Goal: Task Accomplishment & Management: Manage account settings

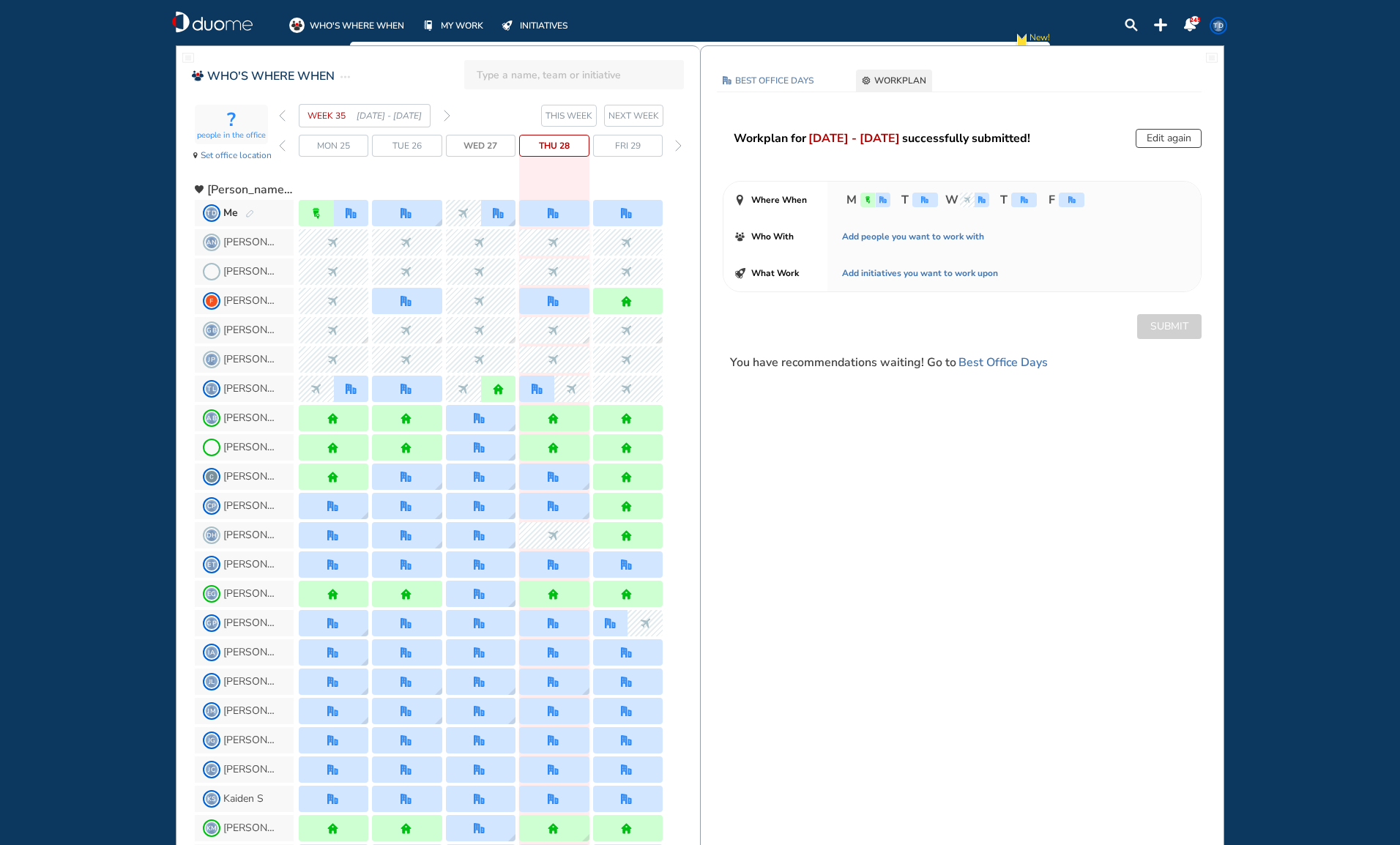
click at [1164, 139] on button "Edit again" at bounding box center [1169, 138] width 66 height 19
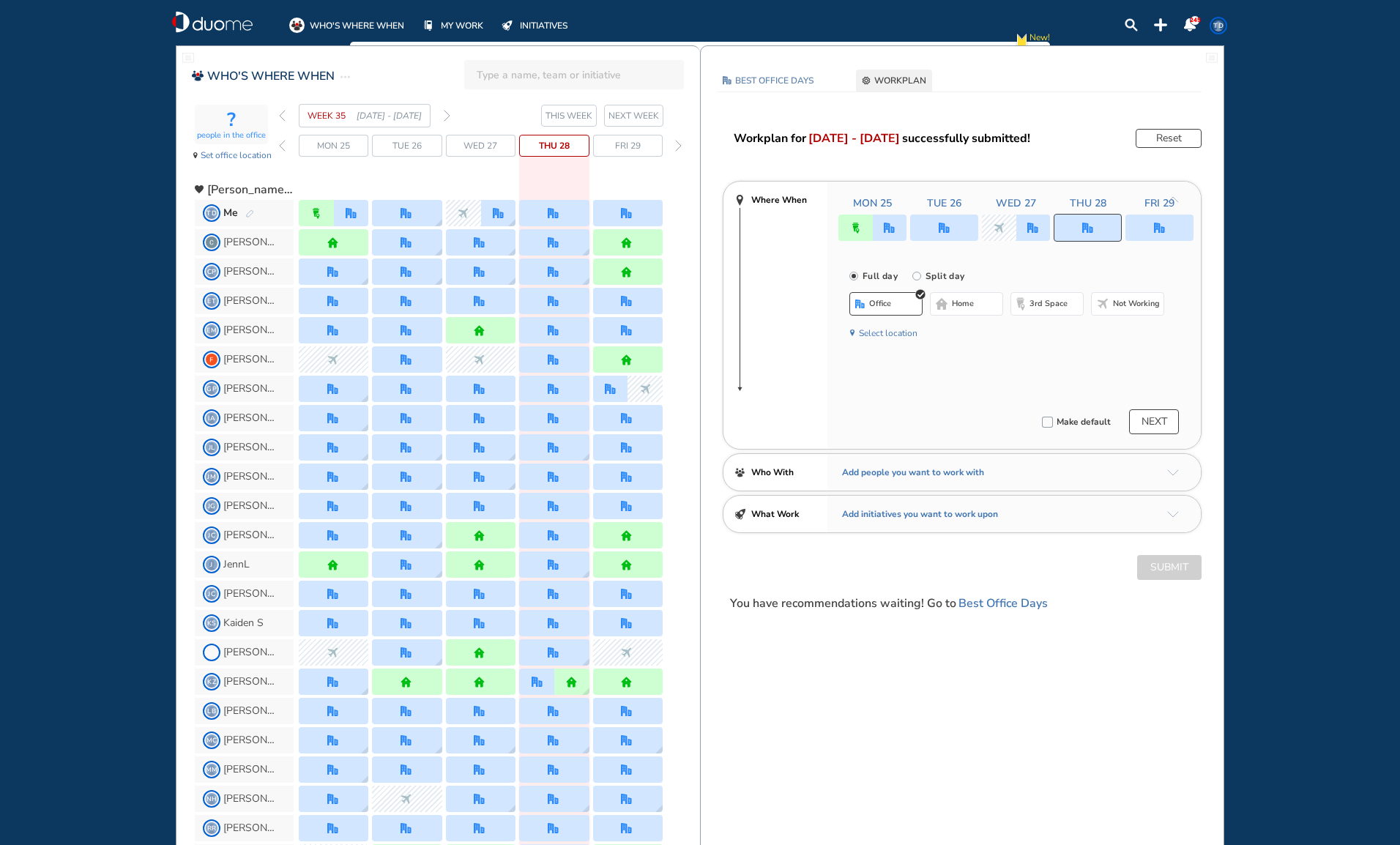
click at [1172, 227] on div at bounding box center [1160, 228] width 68 height 27
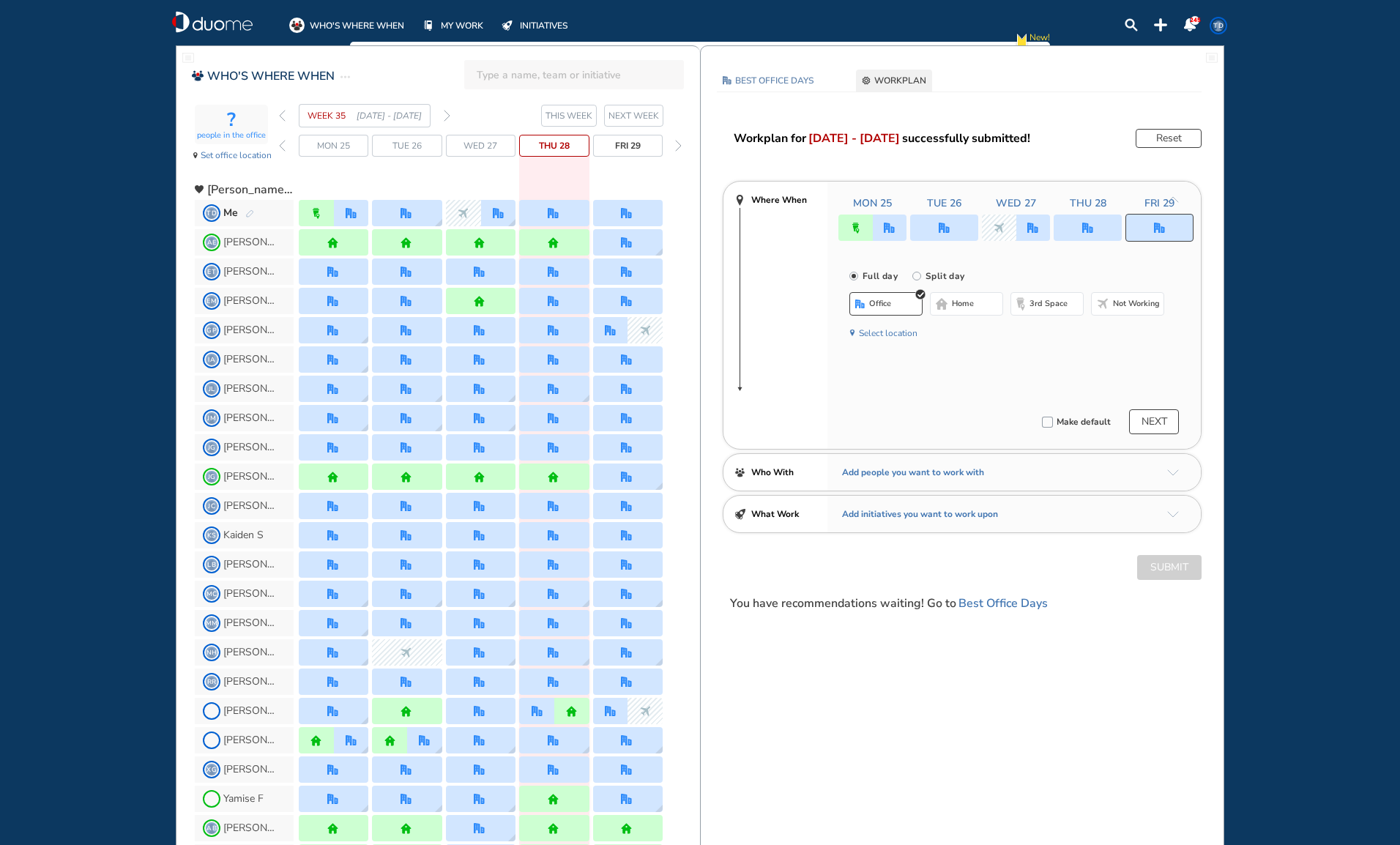
click at [1129, 303] on span "Not working" at bounding box center [1136, 304] width 47 height 12
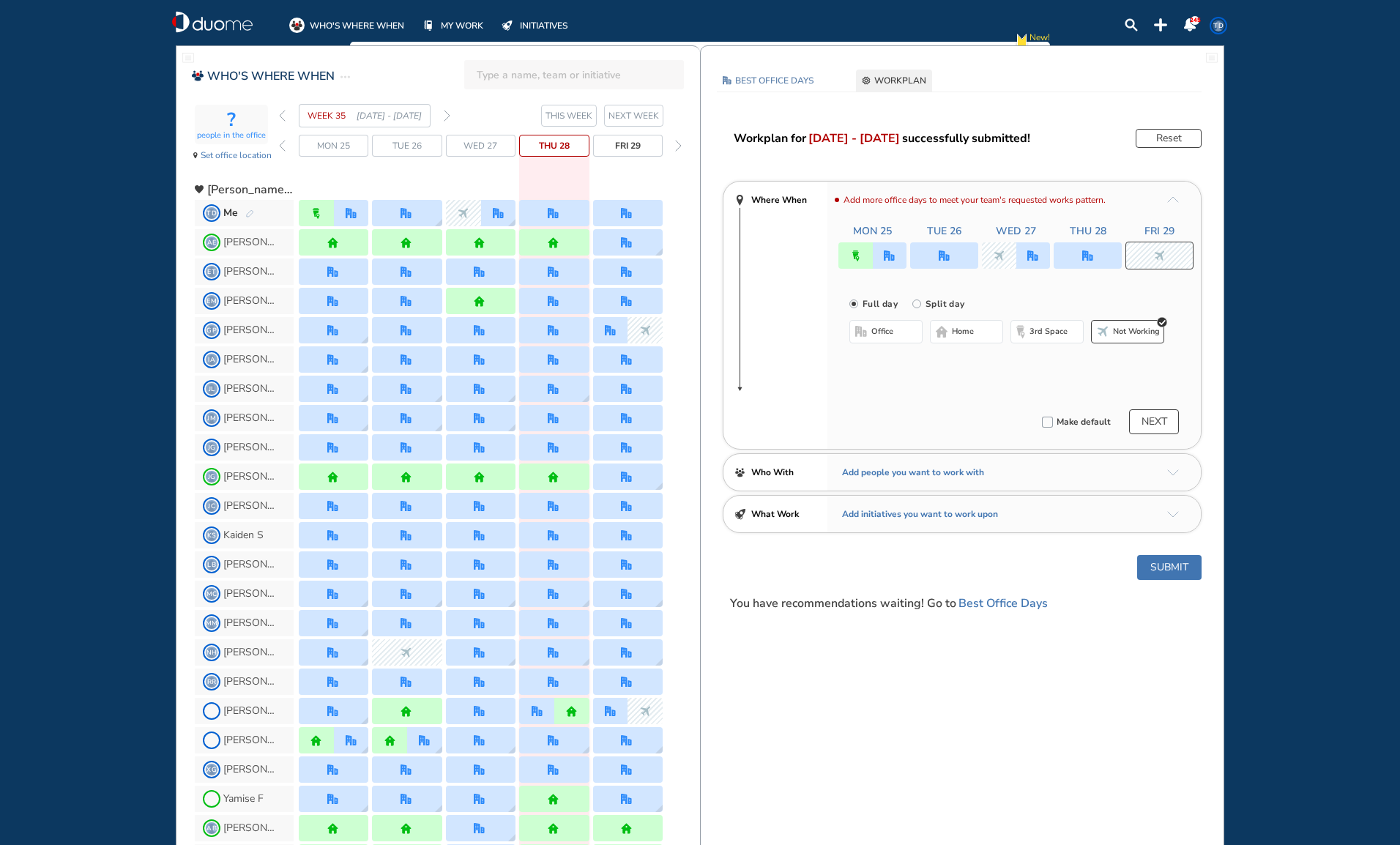
click at [631, 114] on span "NEXT WEEK" at bounding box center [633, 116] width 50 height 15
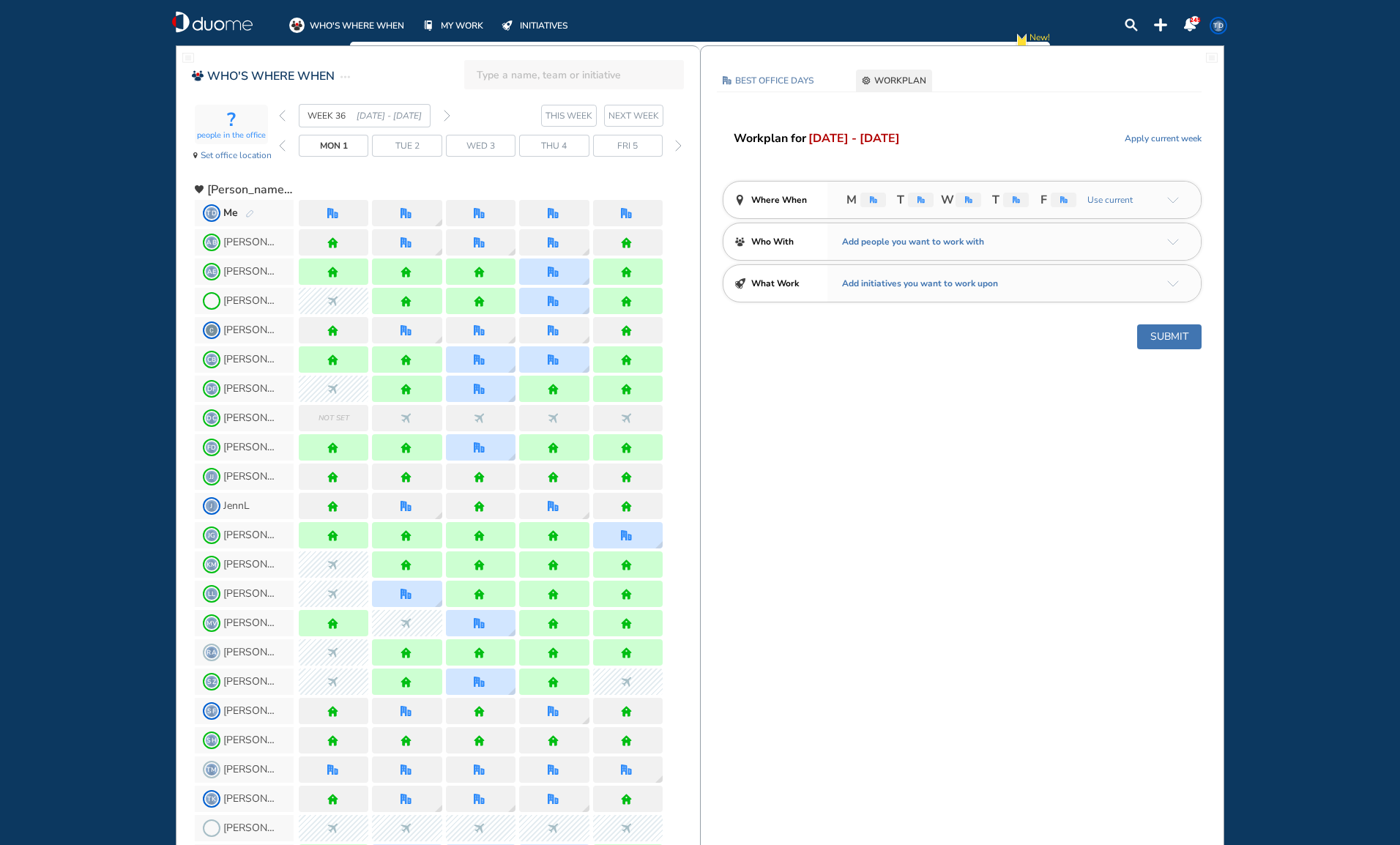
click at [883, 83] on span "WORKPLAN" at bounding box center [900, 81] width 52 height 15
click at [878, 197] on div "office" at bounding box center [873, 200] width 26 height 15
click at [881, 197] on div "office" at bounding box center [873, 200] width 26 height 15
click at [1143, 139] on span "Apply current week" at bounding box center [1163, 139] width 77 height 15
click at [873, 196] on div "thirdspace" at bounding box center [868, 200] width 15 height 15
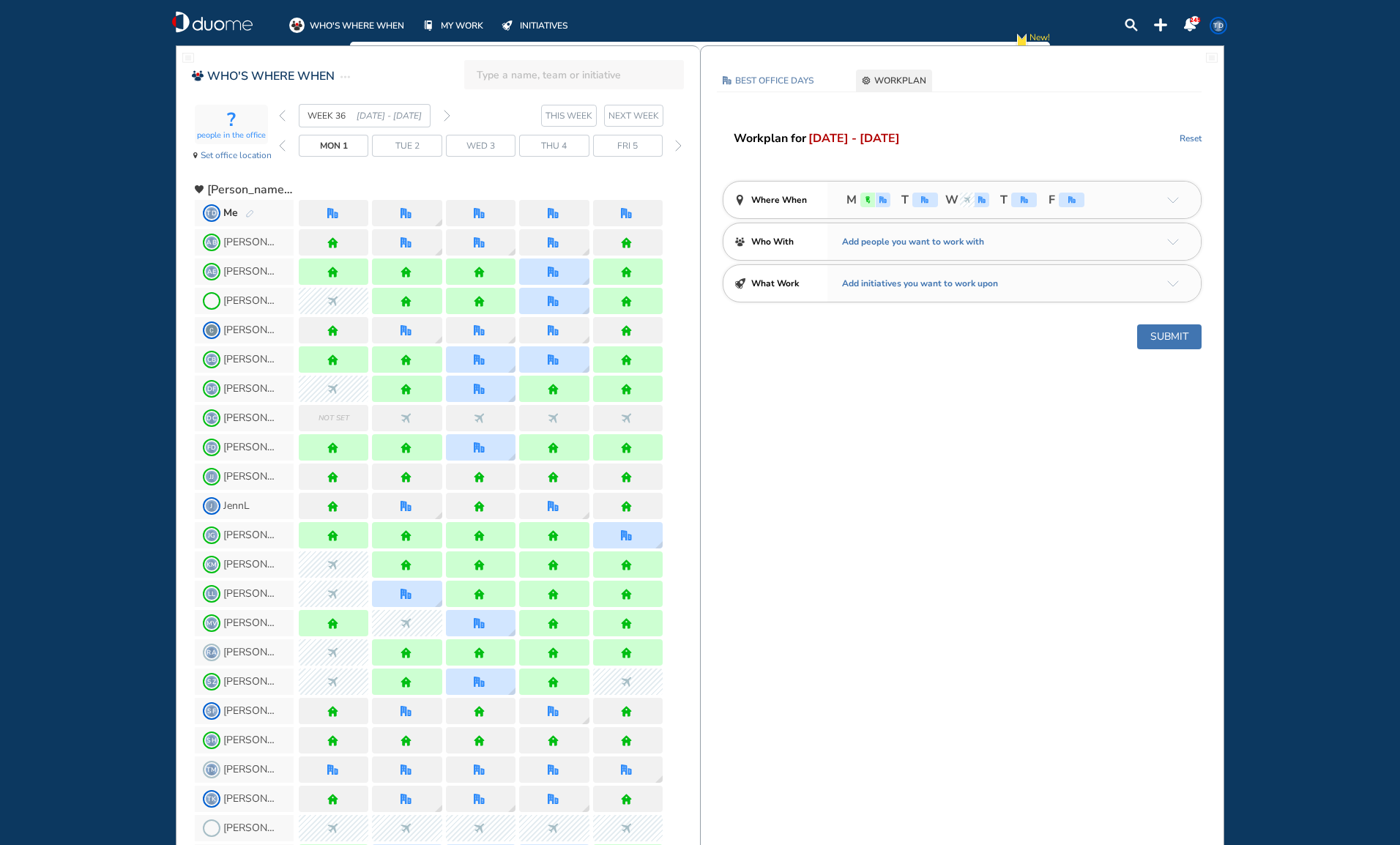
click at [767, 80] on span "BEST OFFICE DAYS" at bounding box center [773, 81] width 78 height 15
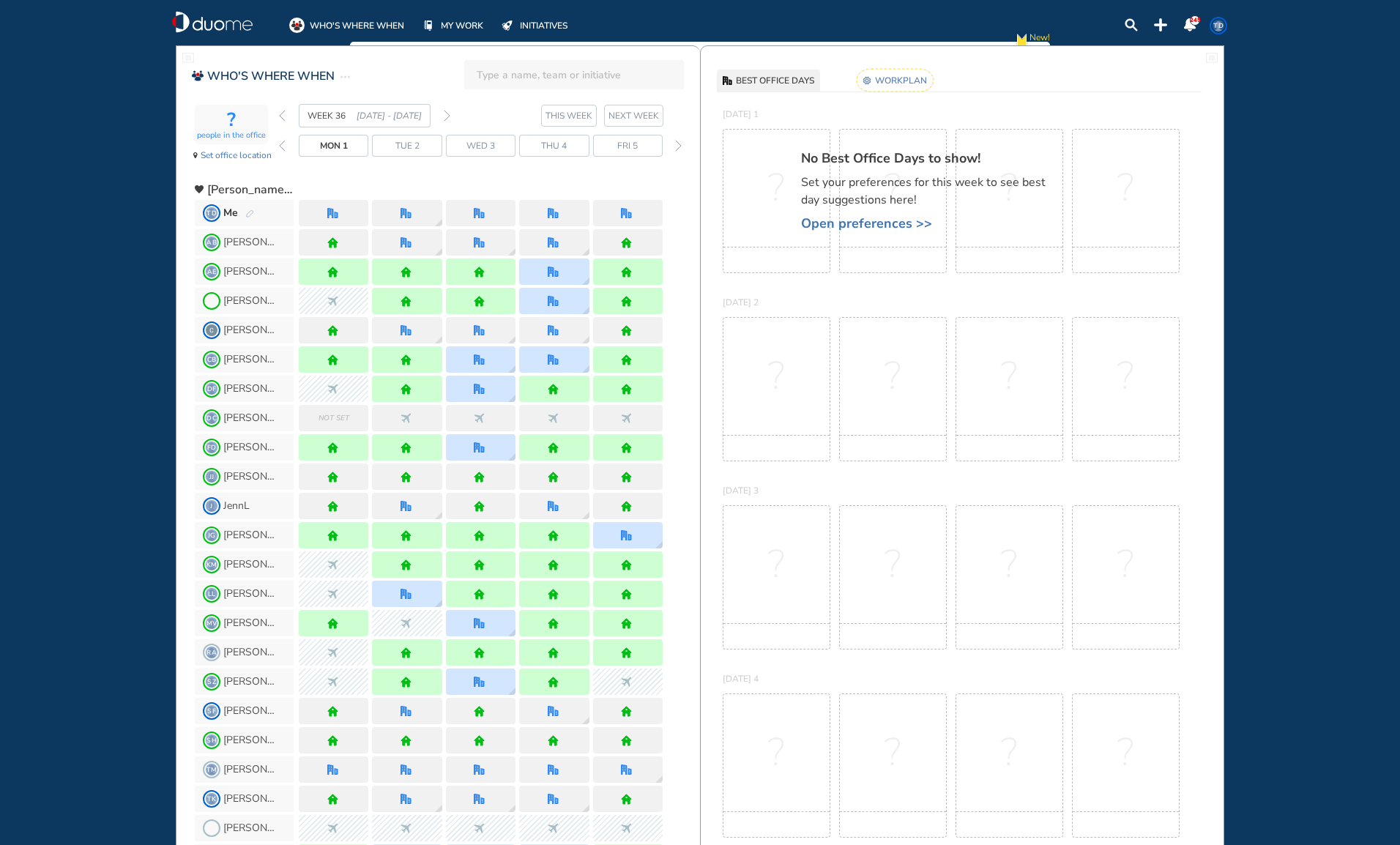
click at [897, 74] on rect at bounding box center [895, 80] width 77 height 23
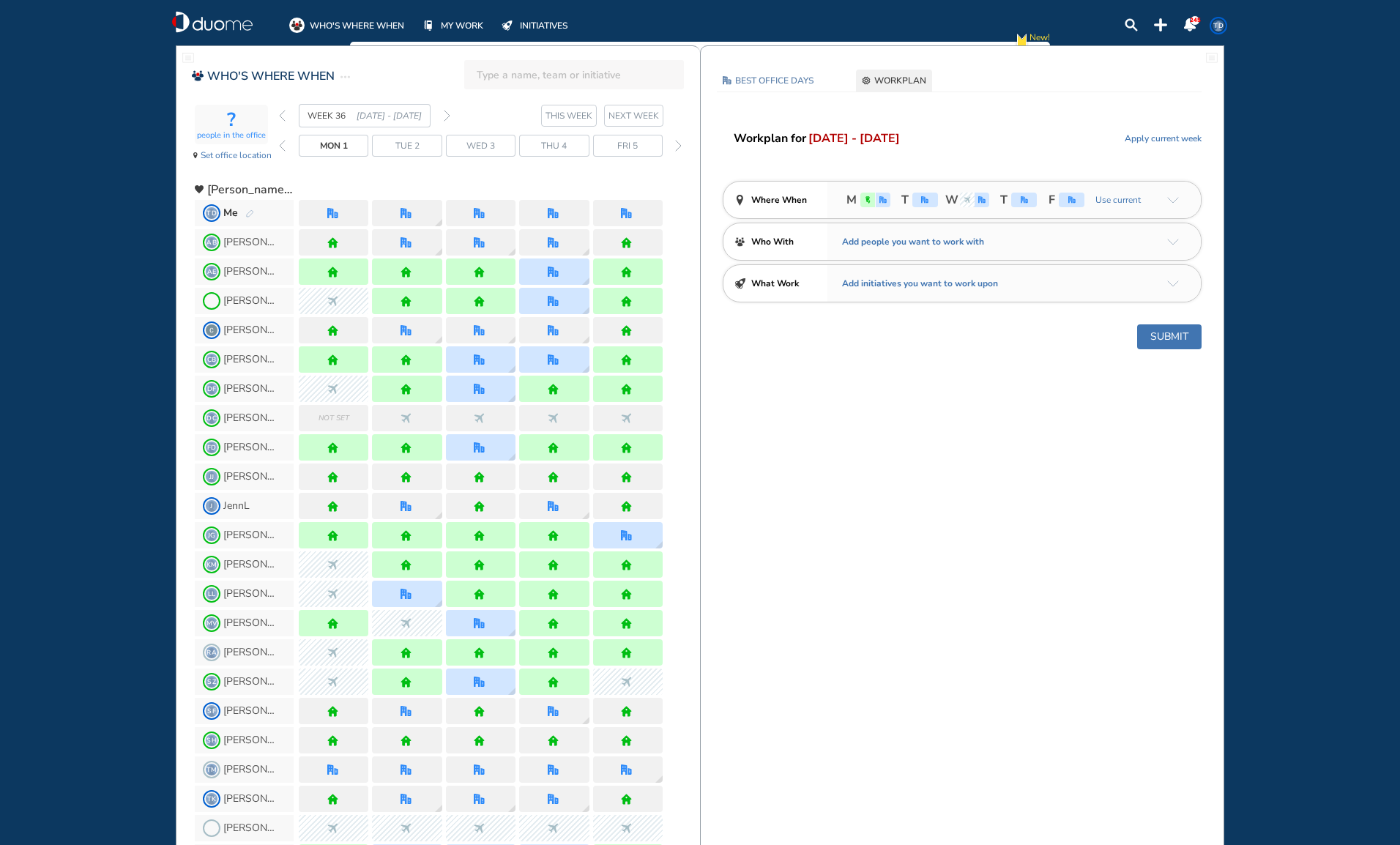
click at [397, 143] on span "Tue 2" at bounding box center [407, 146] width 24 height 15
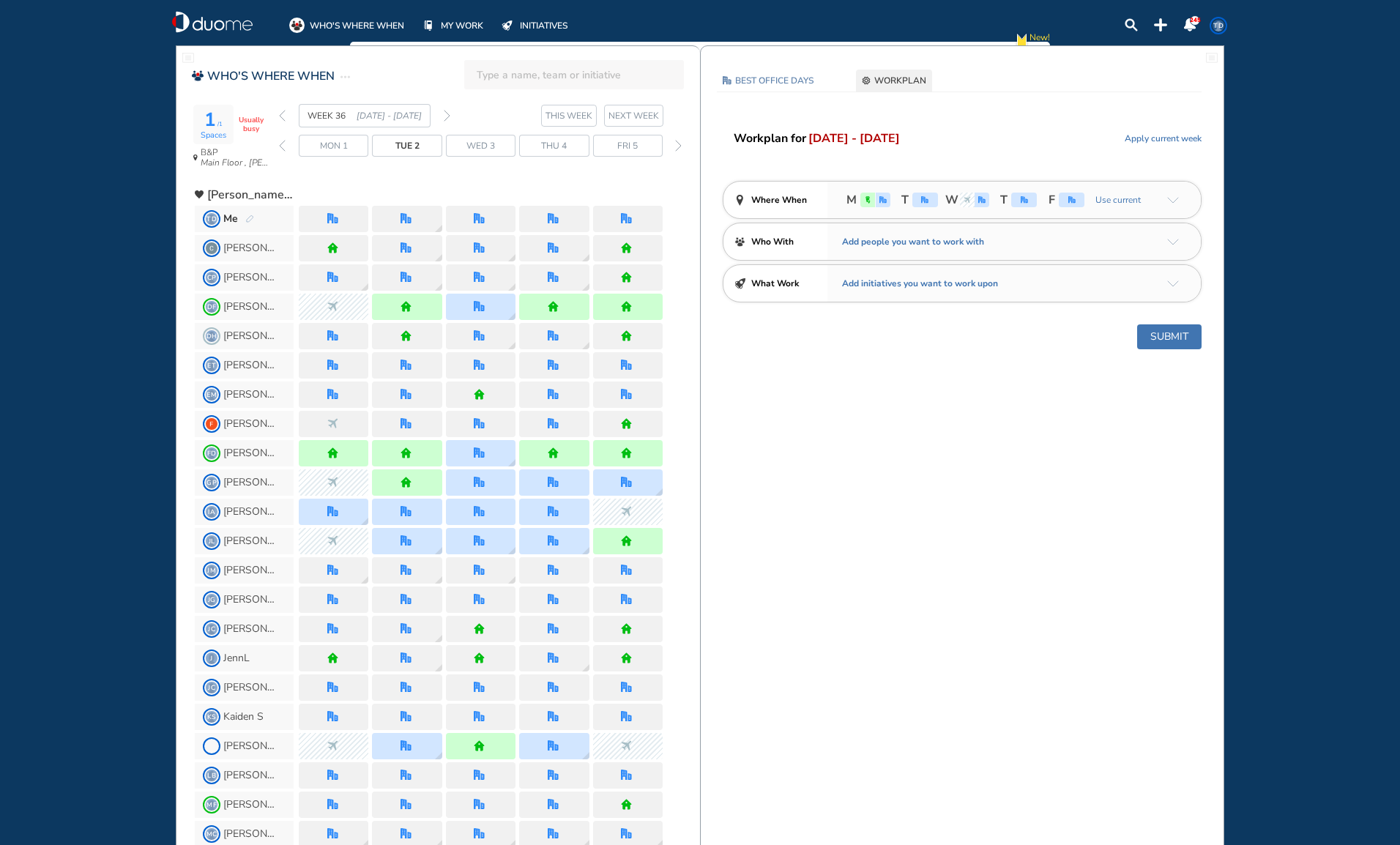
click at [335, 147] on span "Mon 1" at bounding box center [334, 146] width 28 height 15
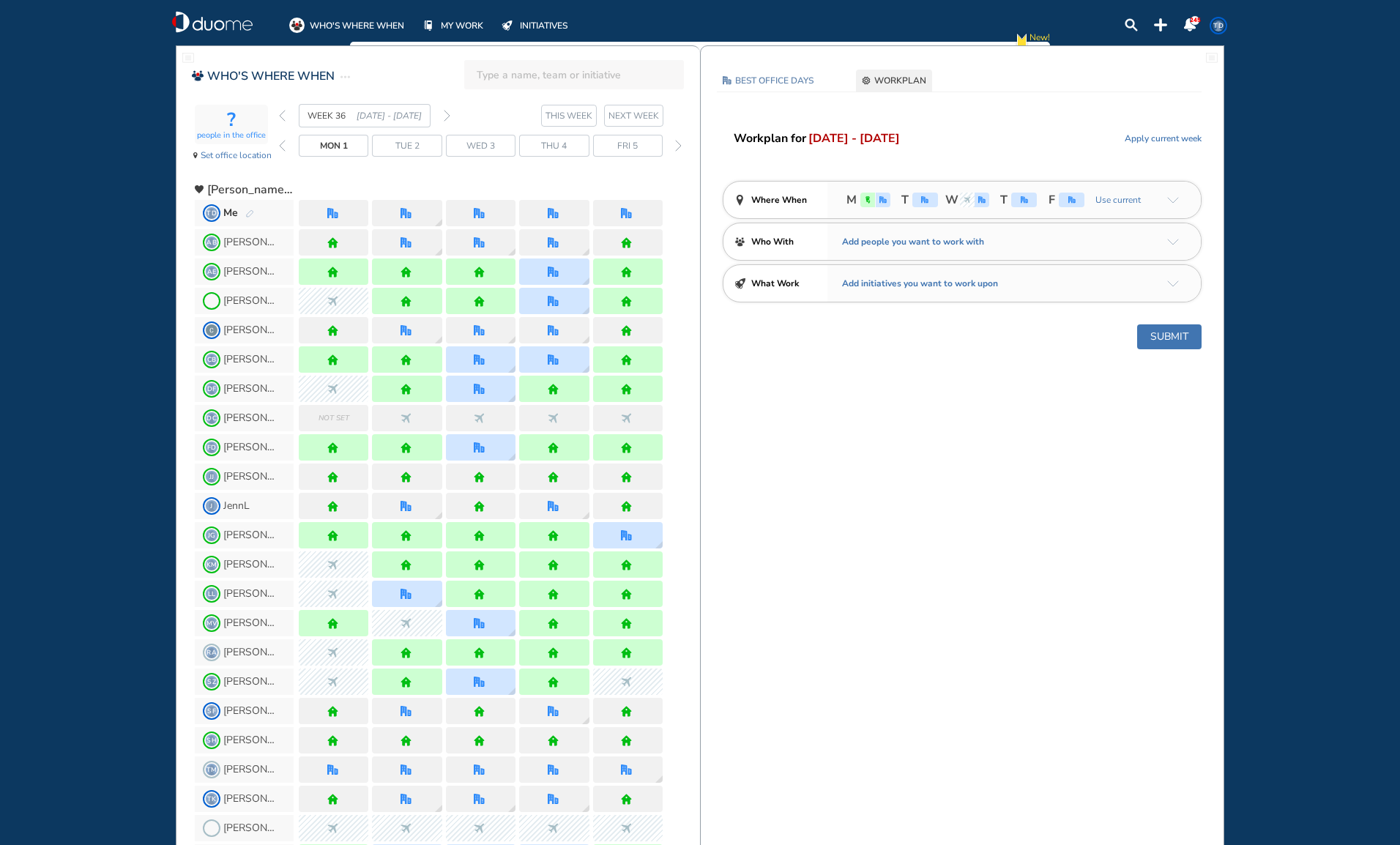
click at [892, 78] on span "WORKPLAN" at bounding box center [900, 81] width 52 height 15
click at [875, 201] on div "office" at bounding box center [883, 200] width 15 height 15
drag, startPoint x: 961, startPoint y: 109, endPoint x: 947, endPoint y: 495, distance: 386.3
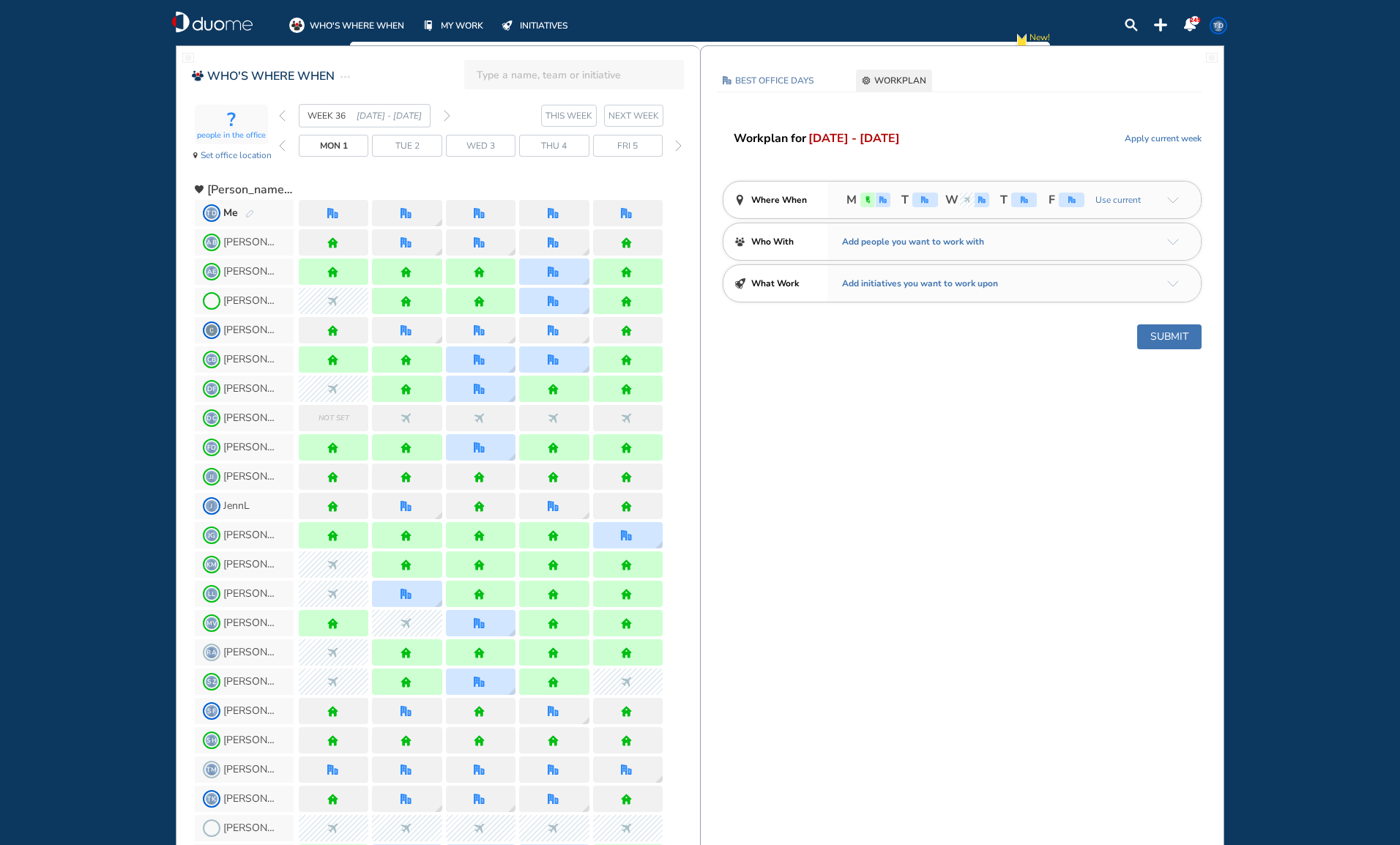
click at [739, 197] on img "location-pin-404040" at bounding box center [739, 200] width 11 height 11
click at [1110, 197] on span "Use current" at bounding box center [1116, 200] width 49 height 15
click at [1107, 201] on span "Reset" at bounding box center [1105, 200] width 26 height 15
click at [873, 200] on img "office" at bounding box center [873, 200] width 7 height 7
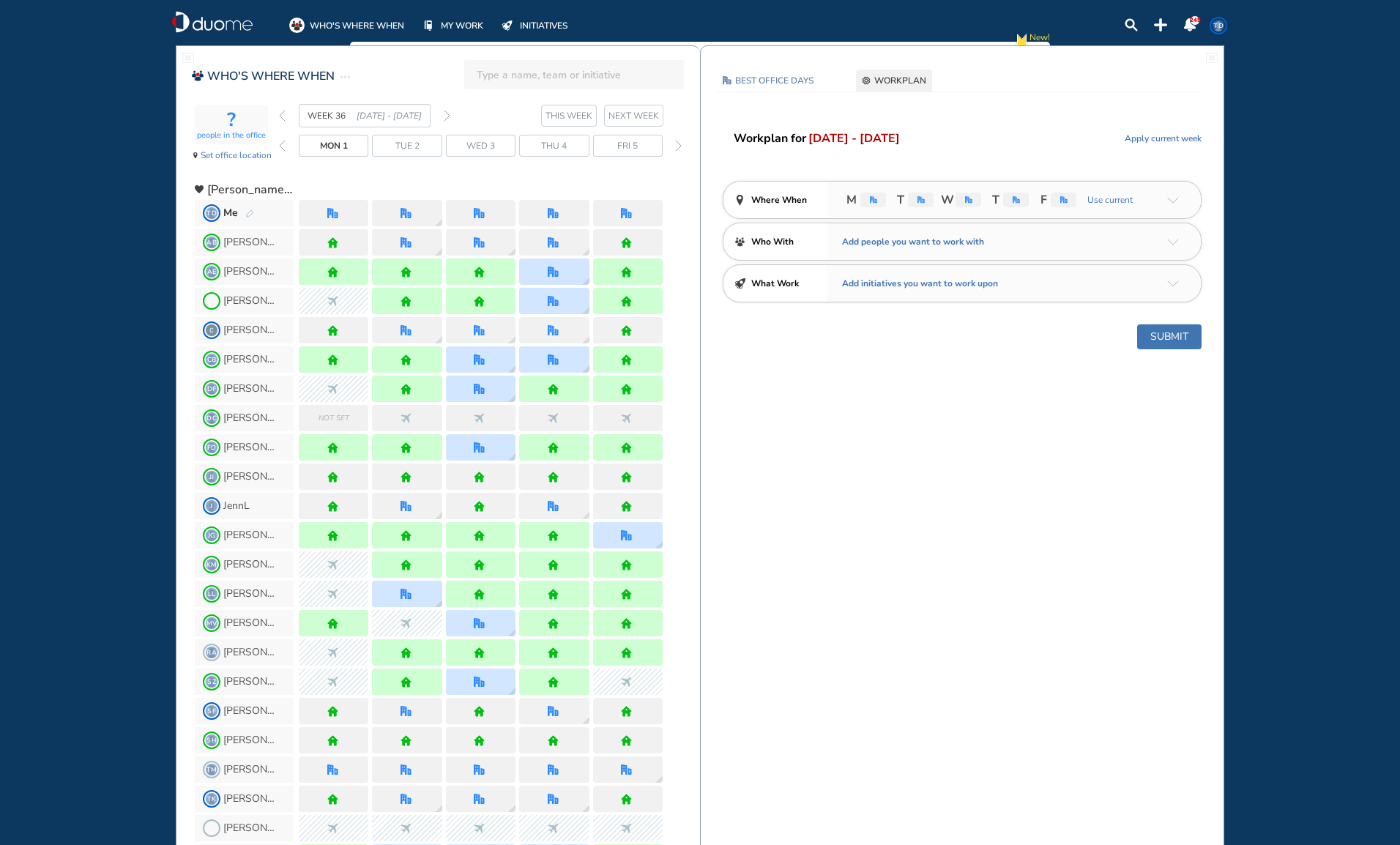
click at [873, 200] on img "office" at bounding box center [873, 200] width 7 height 7
click at [894, 83] on span "WORKPLAN" at bounding box center [900, 81] width 52 height 15
click at [624, 115] on span "NEXT WEEK" at bounding box center [633, 116] width 50 height 15
click at [283, 115] on img "back week" at bounding box center [282, 116] width 6 height 12
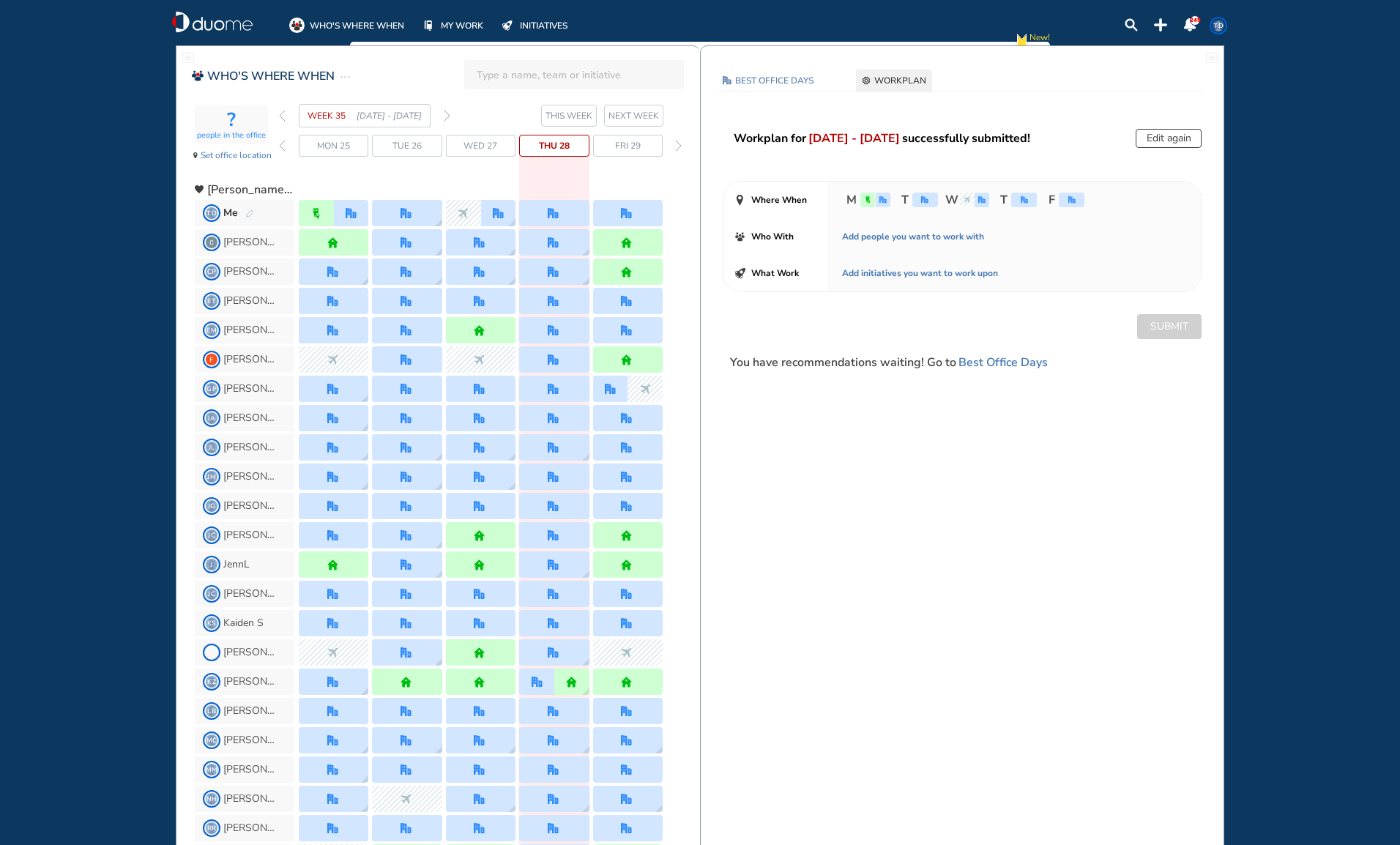
click at [632, 117] on span "NEXT WEEK" at bounding box center [633, 116] width 50 height 15
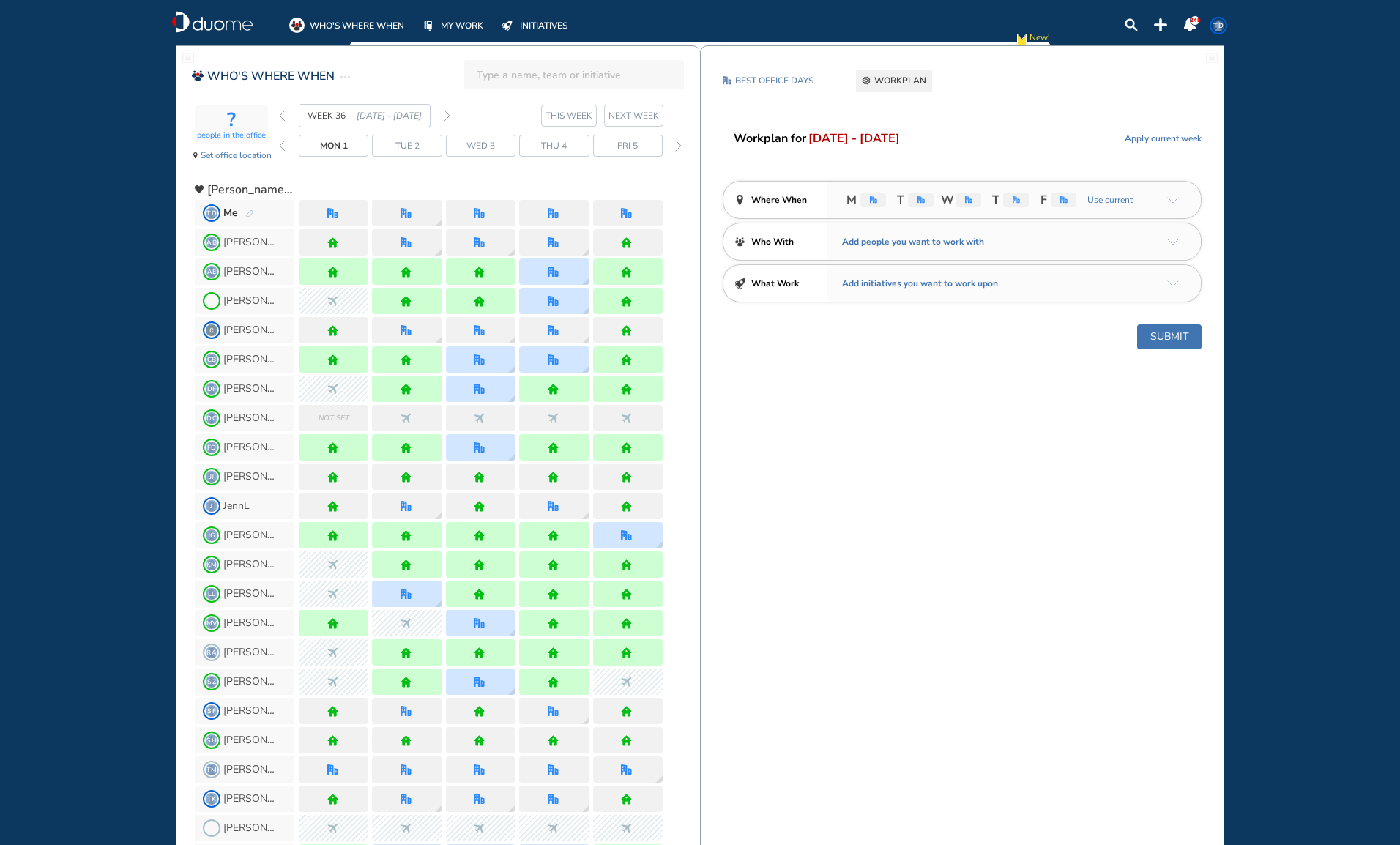
click at [873, 196] on img "office" at bounding box center [873, 200] width 7 height 7
drag, startPoint x: 873, startPoint y: 196, endPoint x: 980, endPoint y: 428, distance: 255.5
click at [1111, 198] on span "Use current" at bounding box center [1107, 200] width 49 height 15
click at [1111, 198] on span "Reset" at bounding box center [1105, 200] width 26 height 15
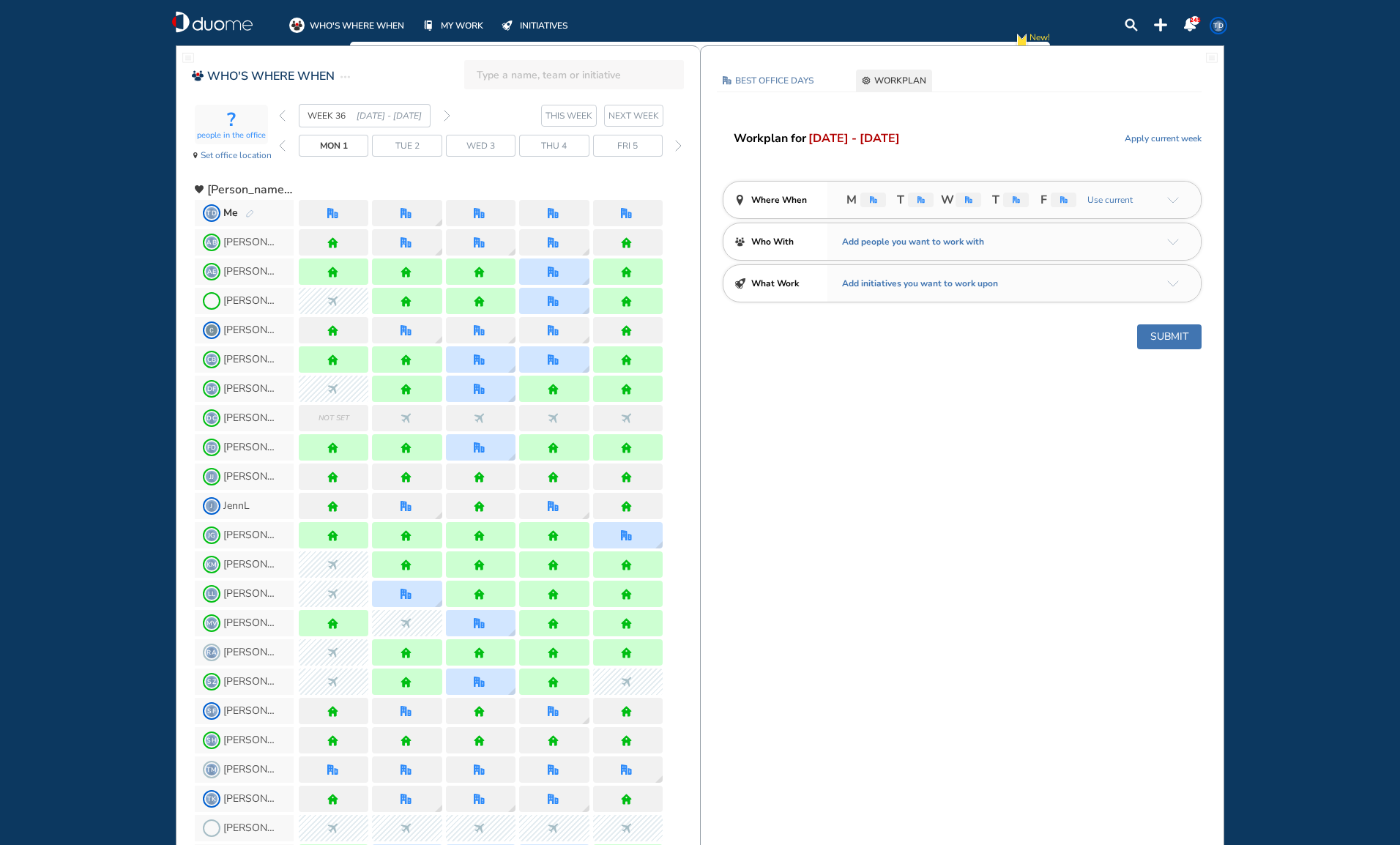
click at [1171, 200] on img "arrow-down-a5b4c4" at bounding box center [1172, 200] width 12 height 6
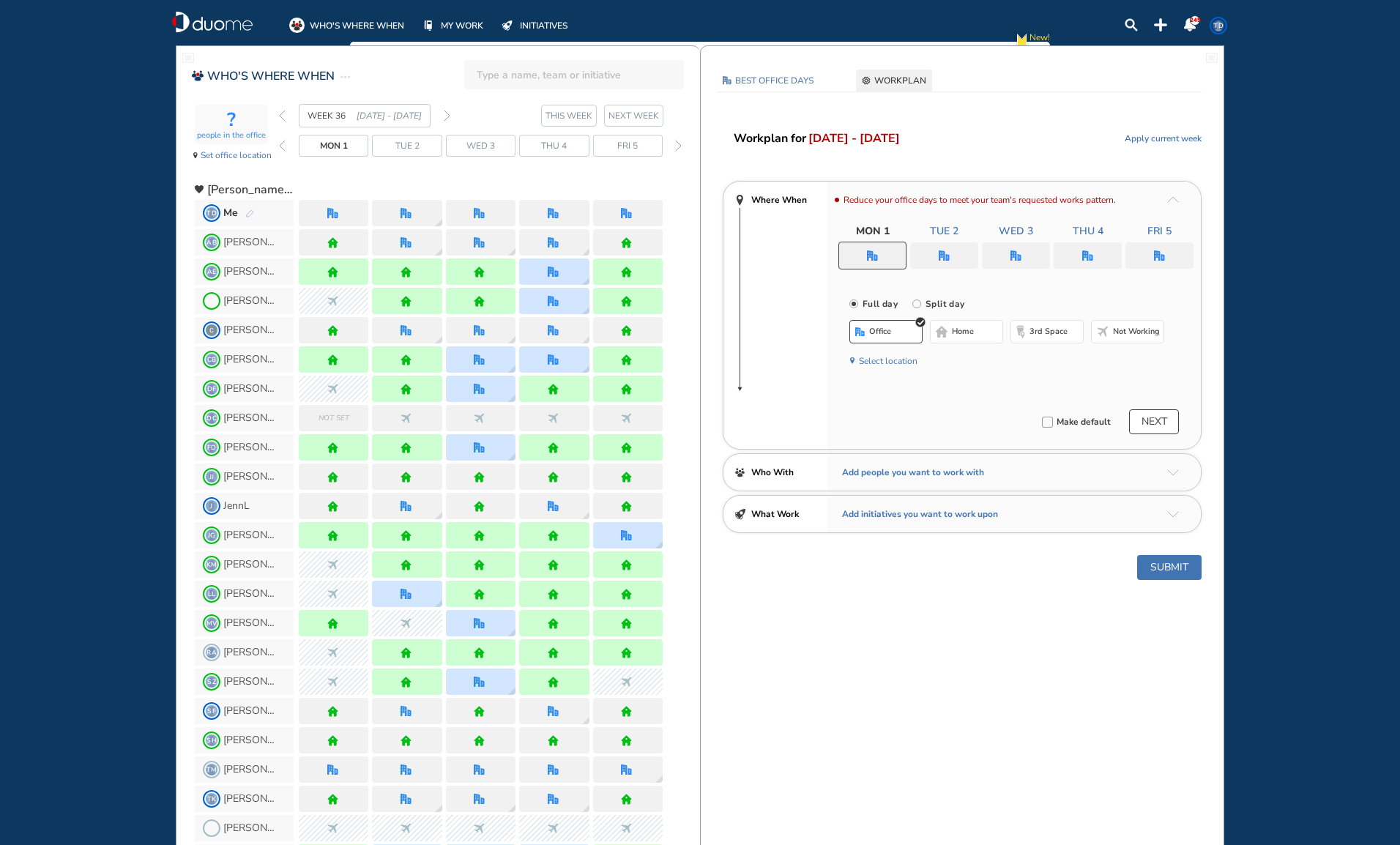
click at [1111, 330] on button "Not working" at bounding box center [1128, 332] width 73 height 24
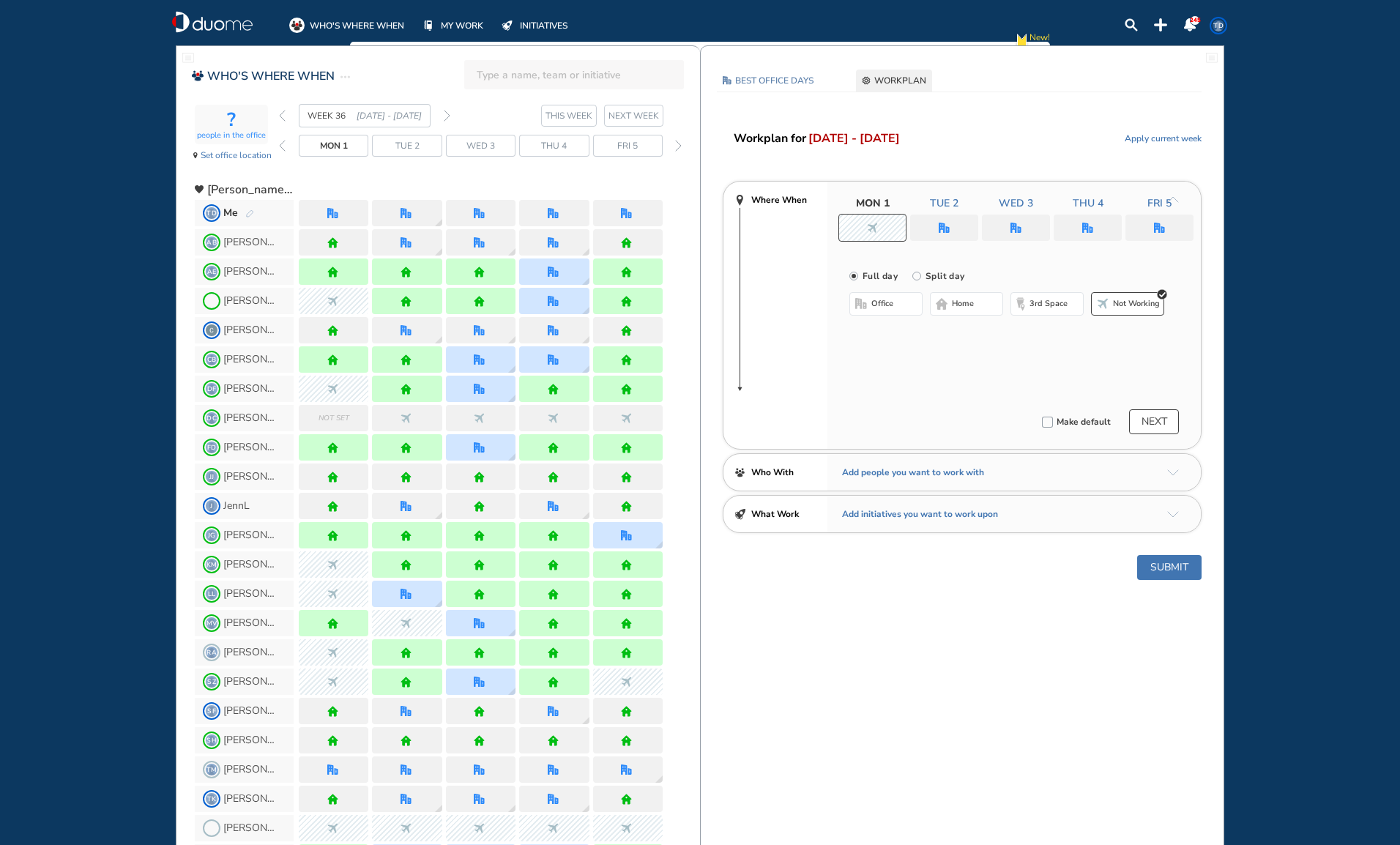
click at [448, 116] on img "forward week" at bounding box center [447, 116] width 6 height 12
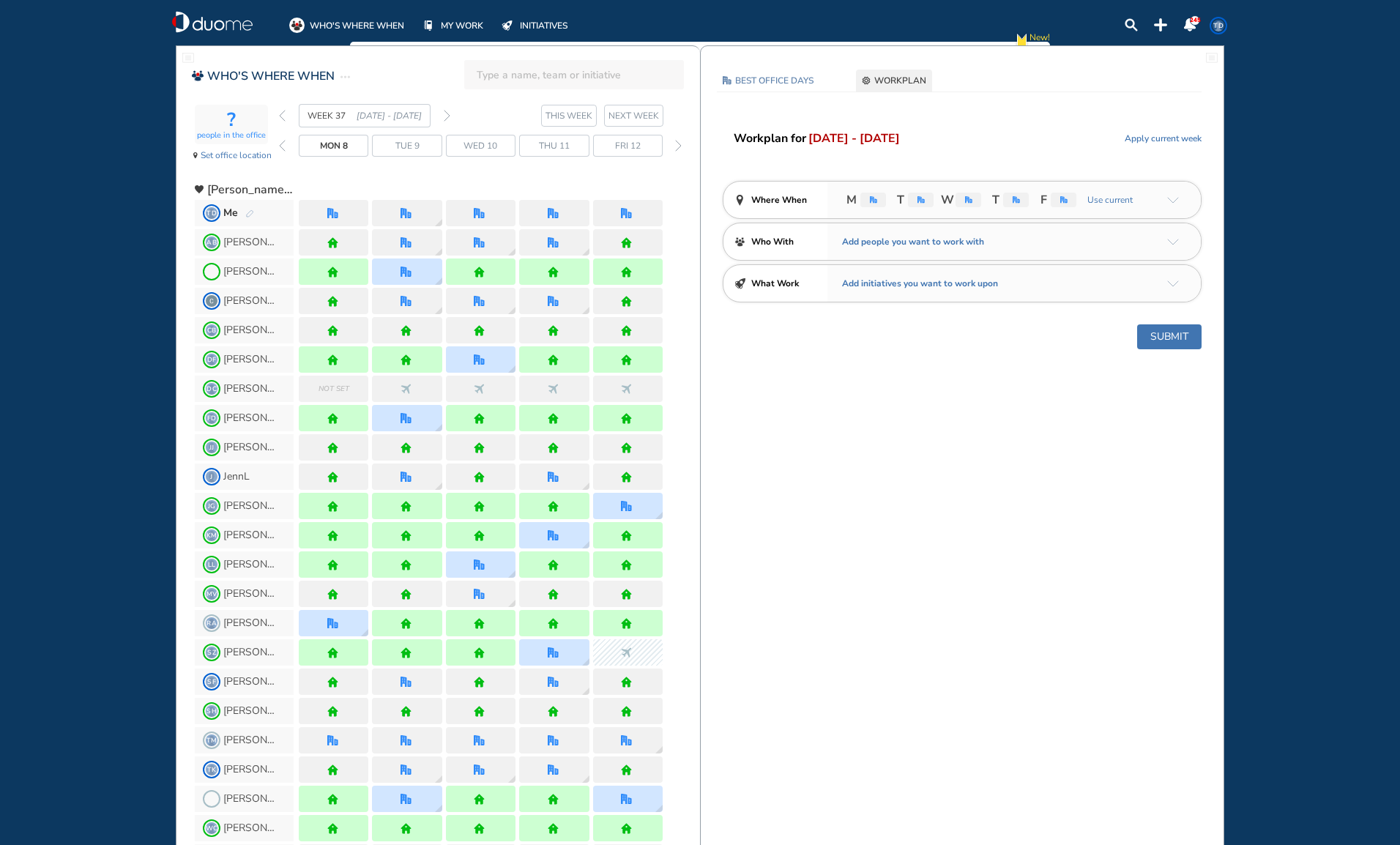
click at [1174, 201] on img "arrow-down-a5b4c4" at bounding box center [1172, 200] width 12 height 6
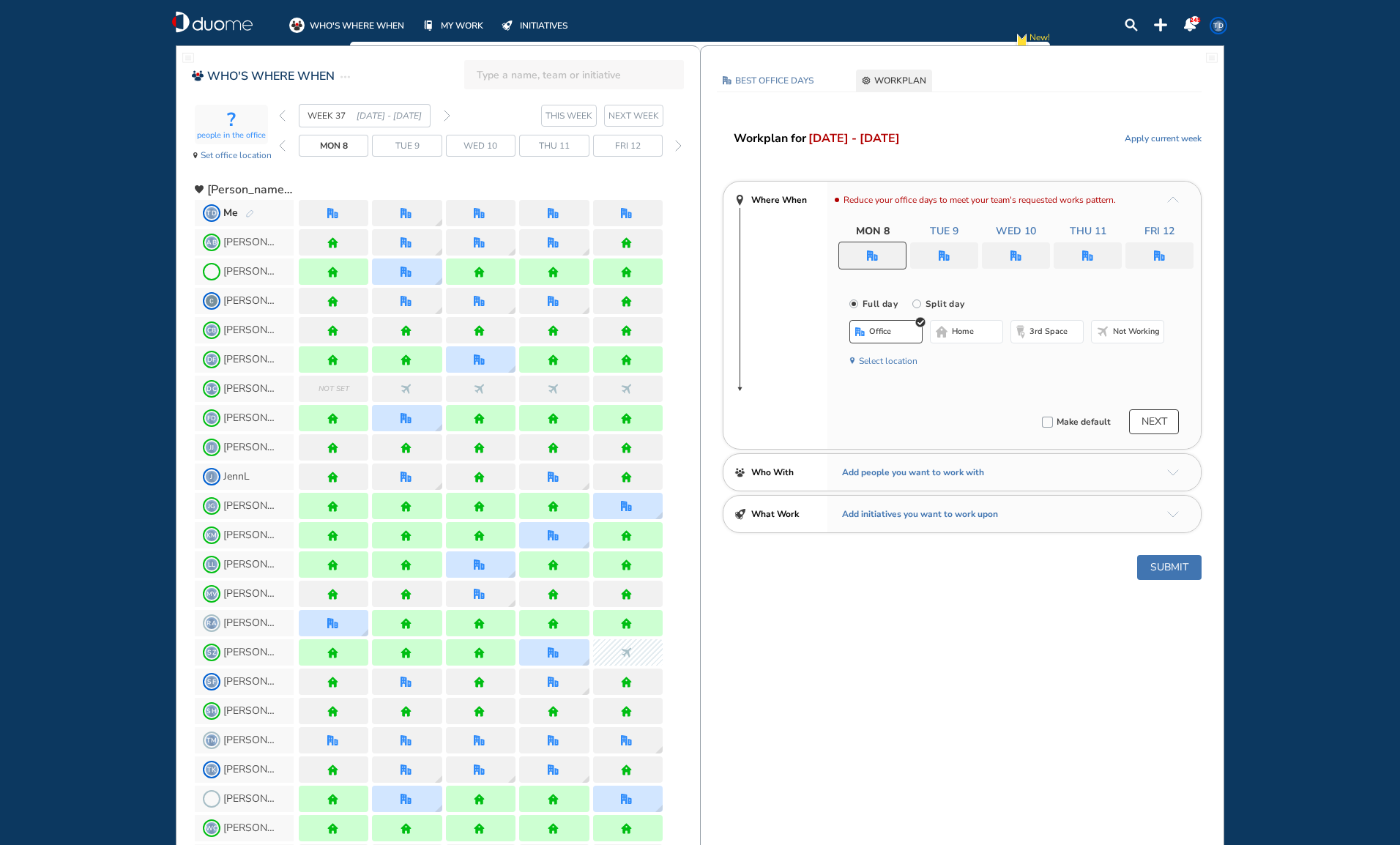
click at [1024, 252] on div at bounding box center [1016, 255] width 68 height 27
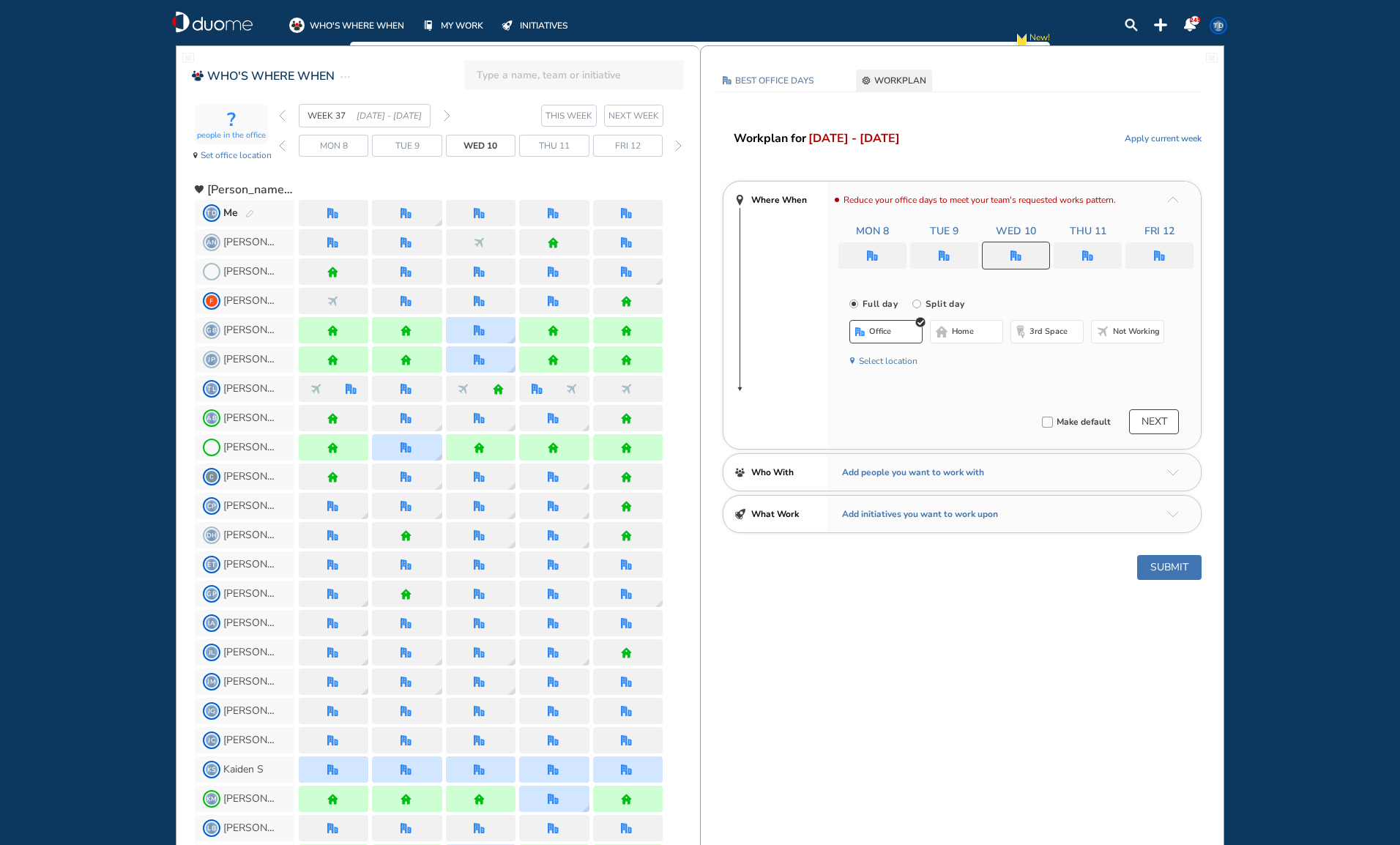
click at [1130, 329] on span "Not working" at bounding box center [1136, 331] width 47 height 12
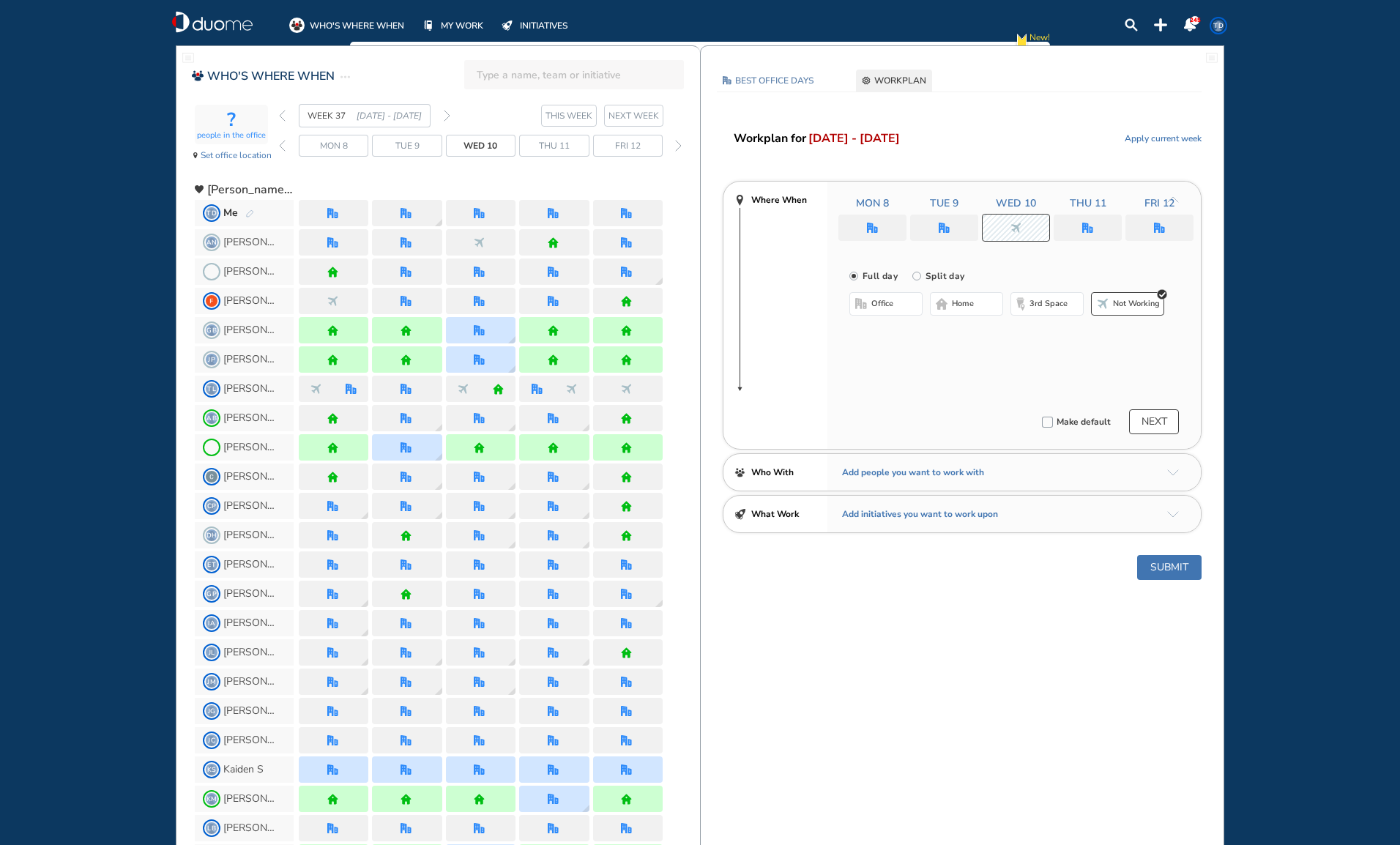
click at [1111, 224] on div at bounding box center [1087, 228] width 68 height 27
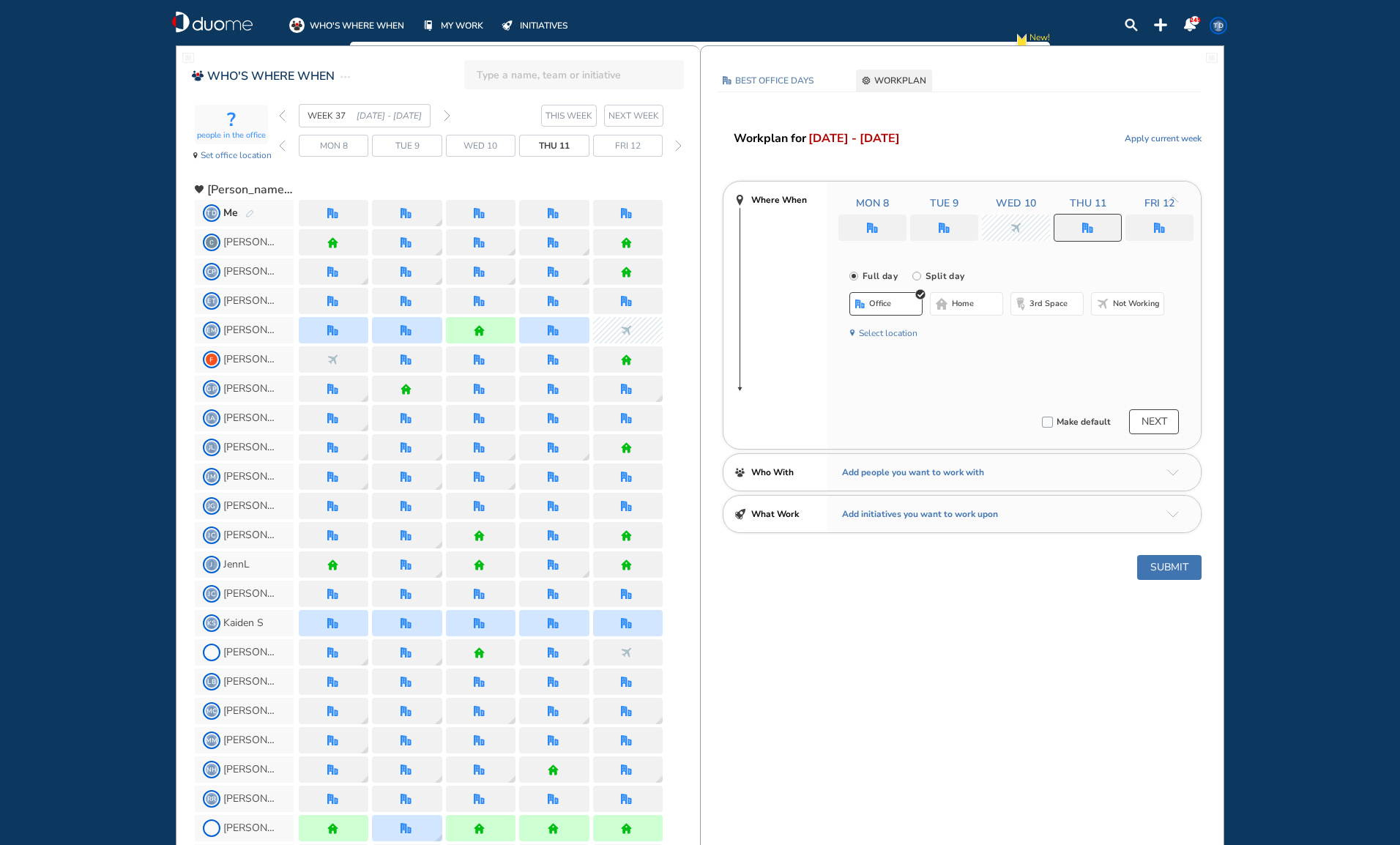
click at [1117, 293] on button "Not working" at bounding box center [1128, 304] width 73 height 24
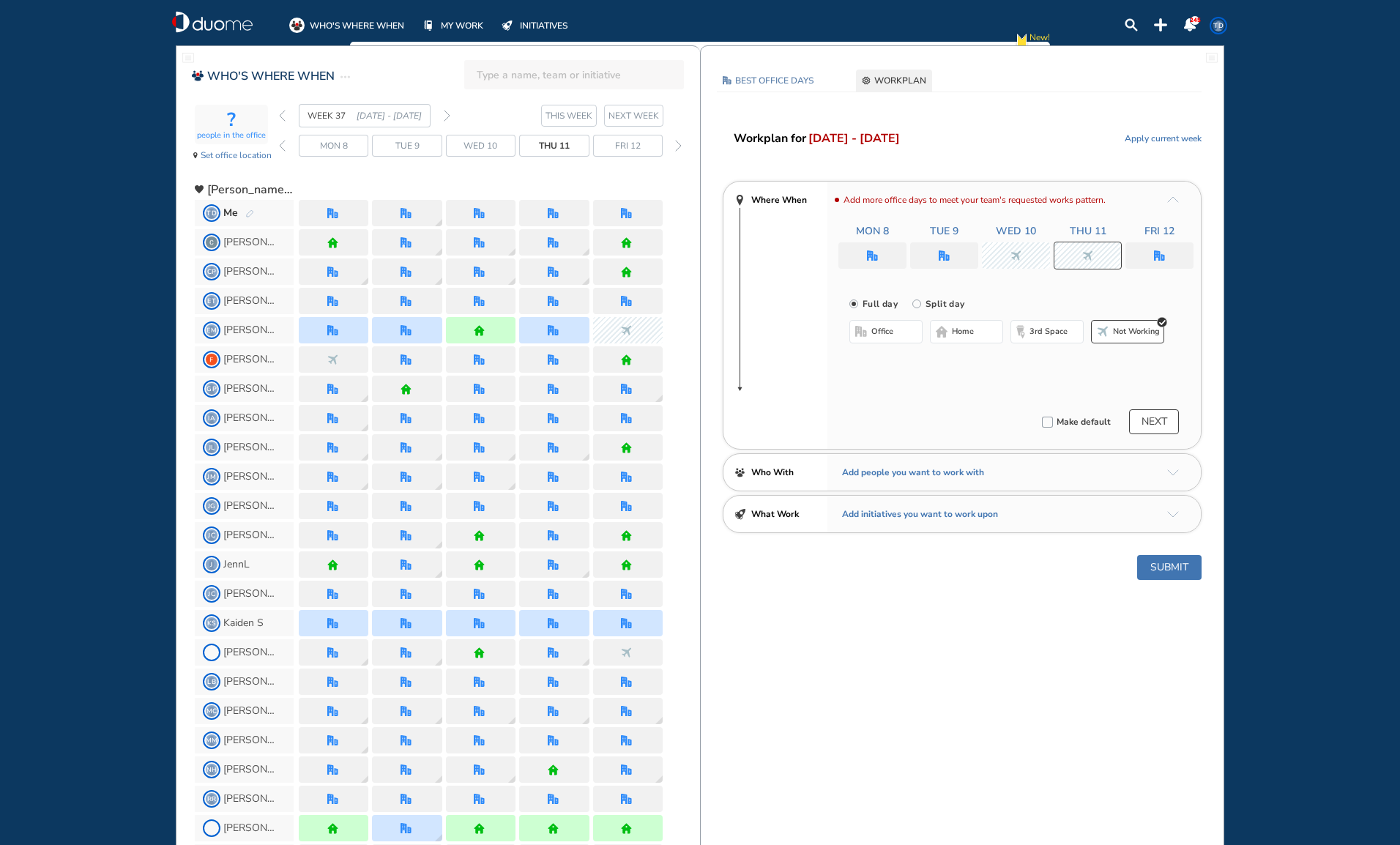
click at [1157, 249] on div at bounding box center [1160, 255] width 68 height 27
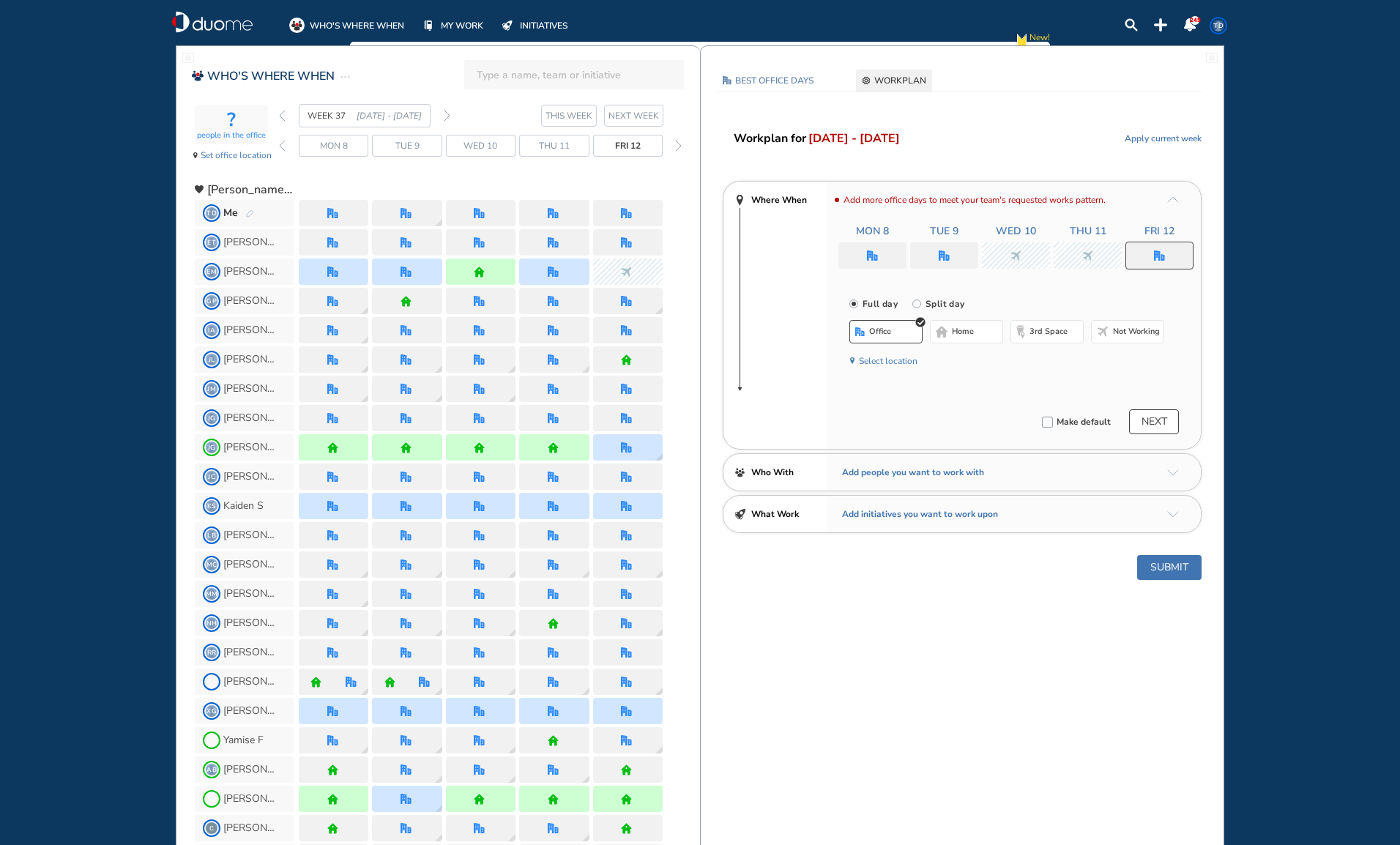
click at [1140, 325] on button "Not working" at bounding box center [1128, 332] width 73 height 24
click at [282, 113] on img "back week" at bounding box center [282, 116] width 6 height 12
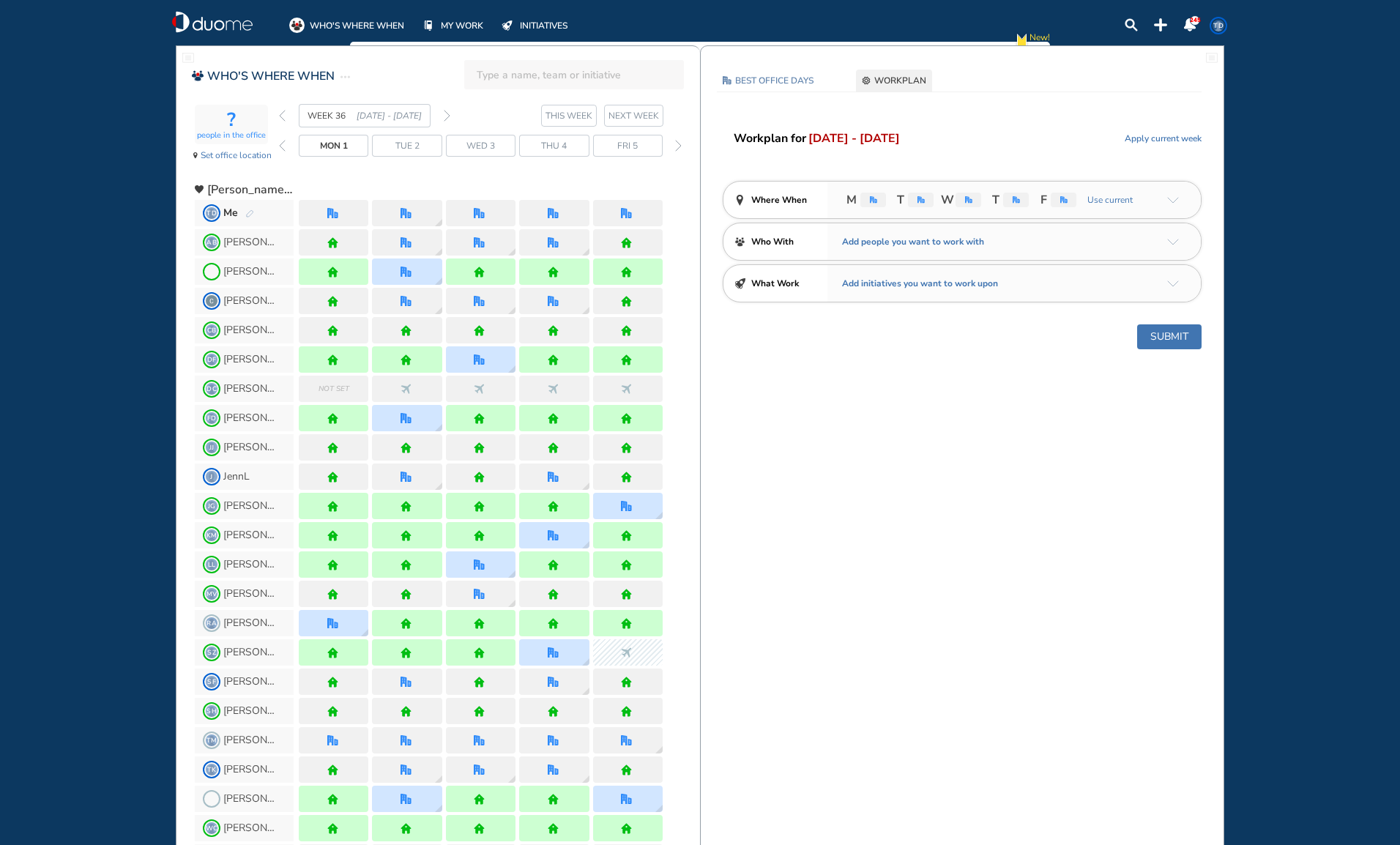
click at [282, 112] on img "back week" at bounding box center [282, 116] width 6 height 12
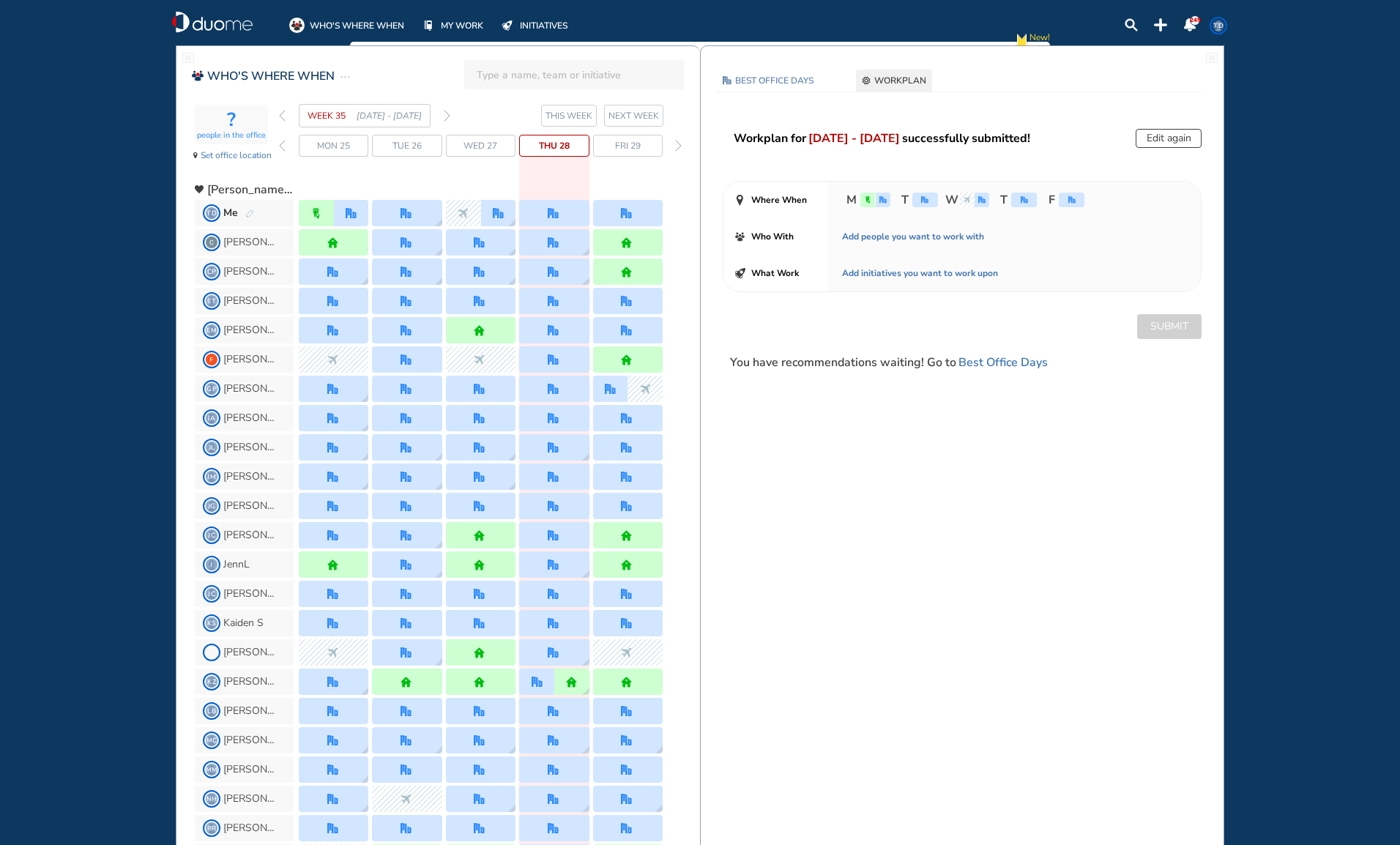
click at [1074, 198] on img "office" at bounding box center [1072, 200] width 7 height 7
click at [1174, 136] on button "Edit again" at bounding box center [1169, 138] width 66 height 19
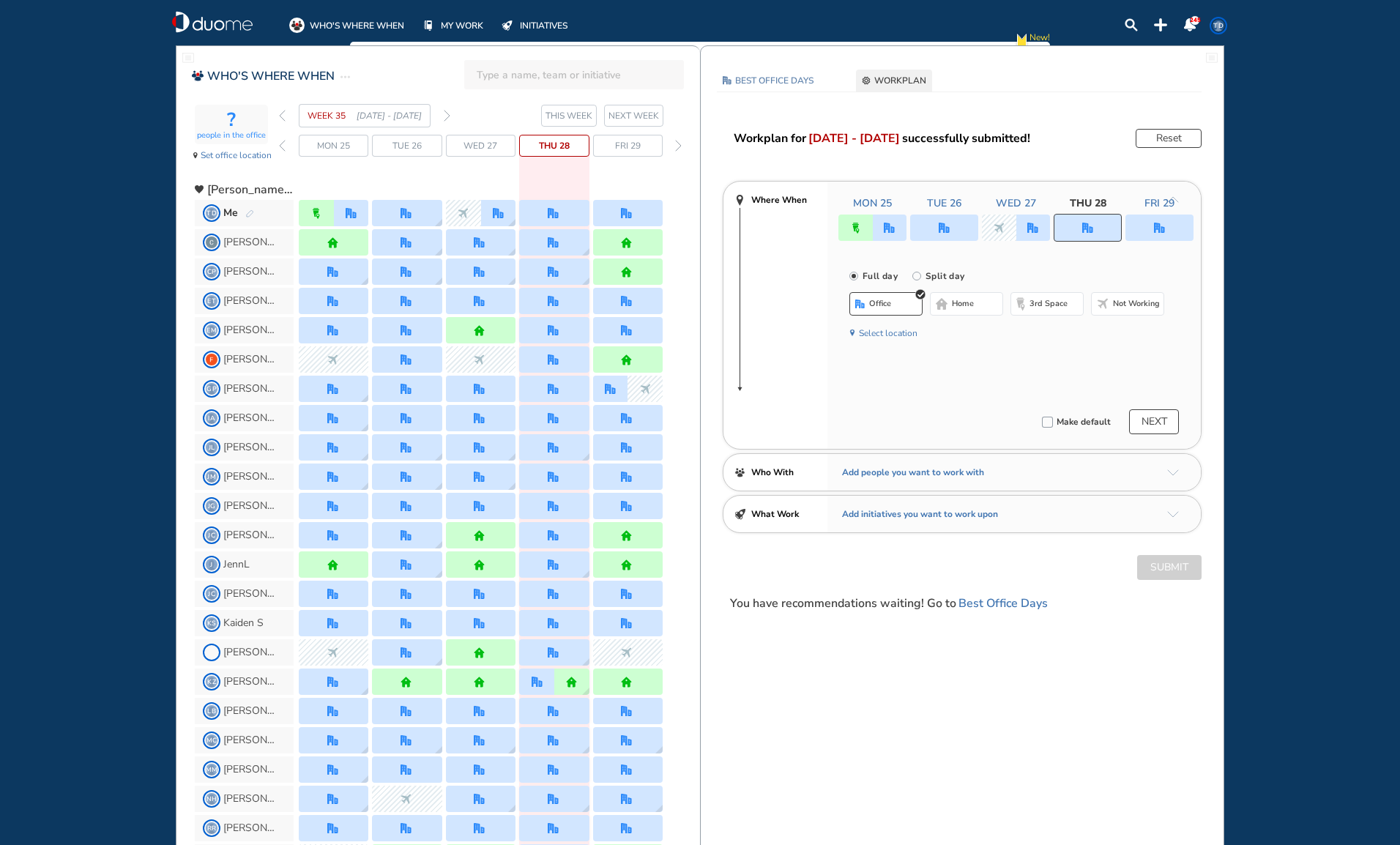
click at [1151, 231] on div at bounding box center [1160, 228] width 68 height 27
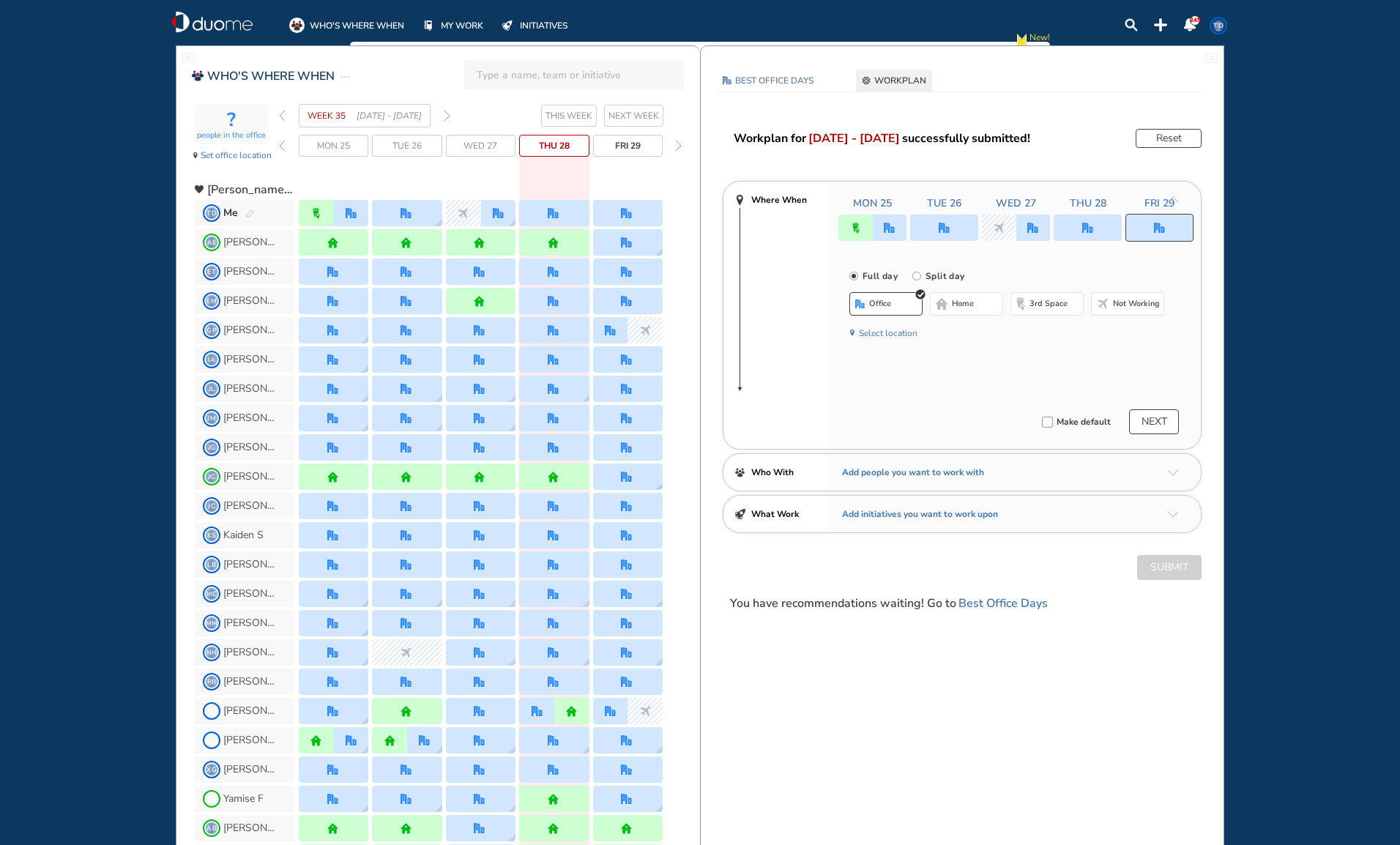
click at [1146, 307] on span "Not working" at bounding box center [1136, 304] width 47 height 12
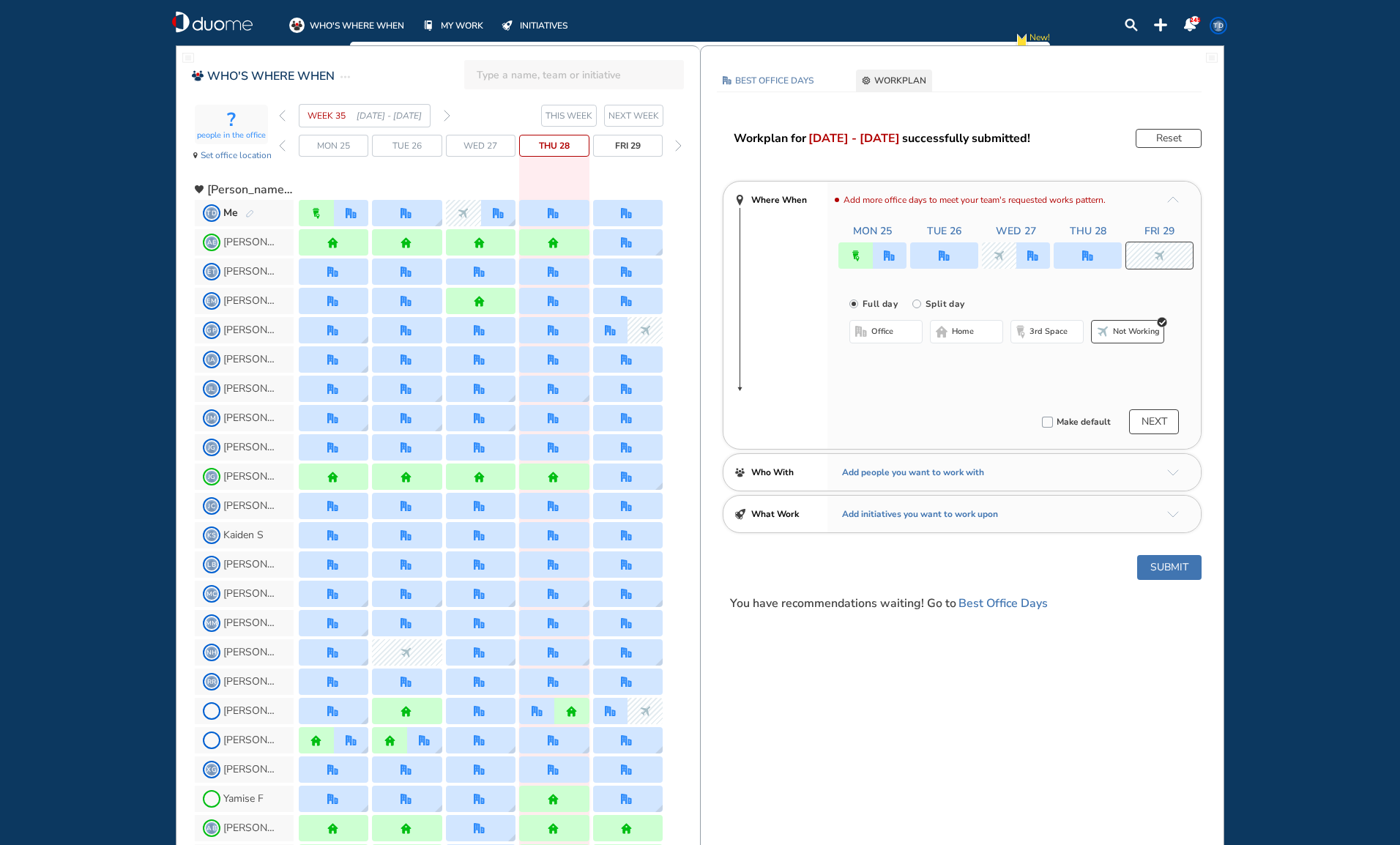
click at [1137, 418] on button "NEXT" at bounding box center [1154, 421] width 50 height 25
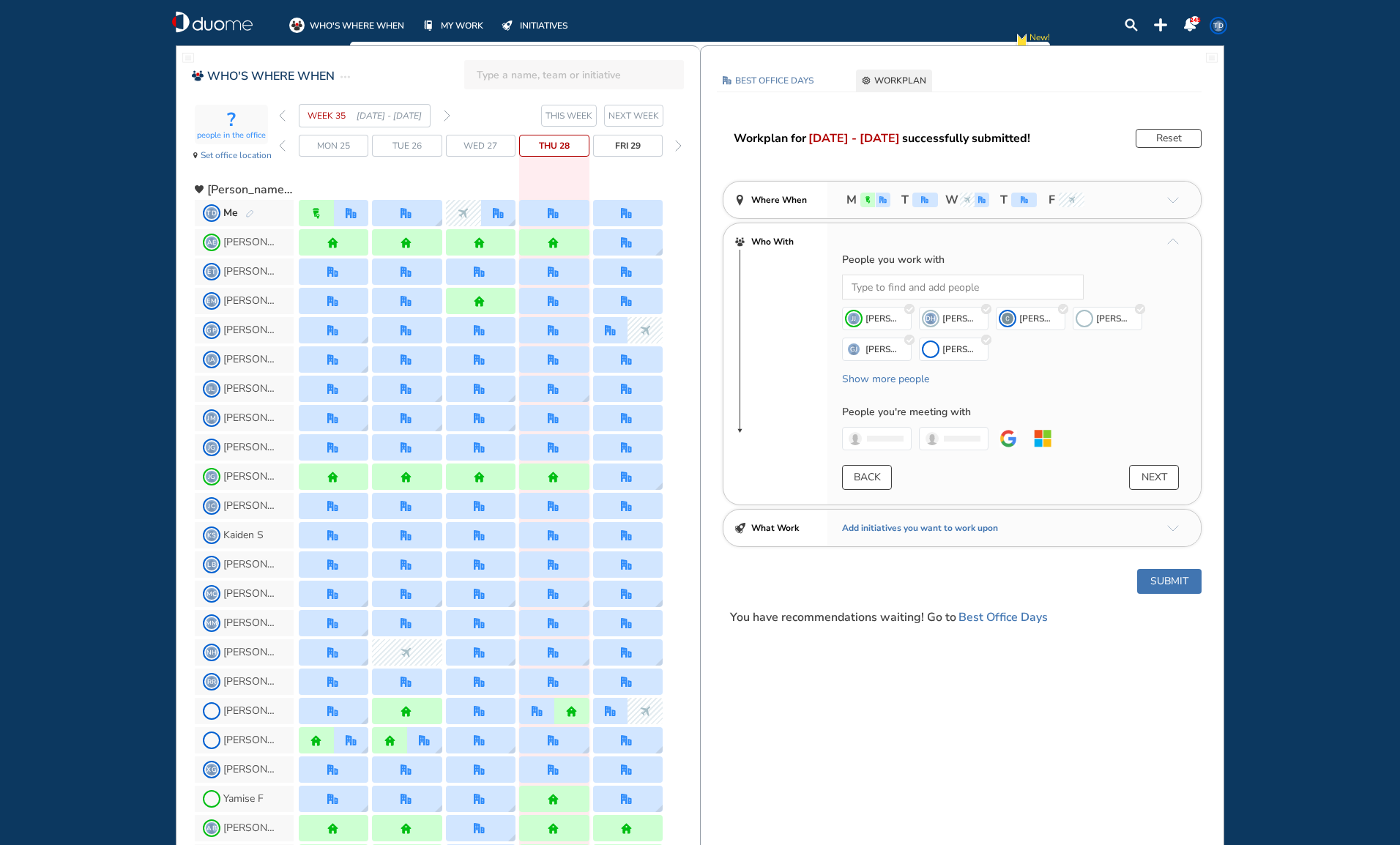
click at [1190, 582] on button "Submit" at bounding box center [1169, 581] width 64 height 25
